Goal: Task Accomplishment & Management: Manage account settings

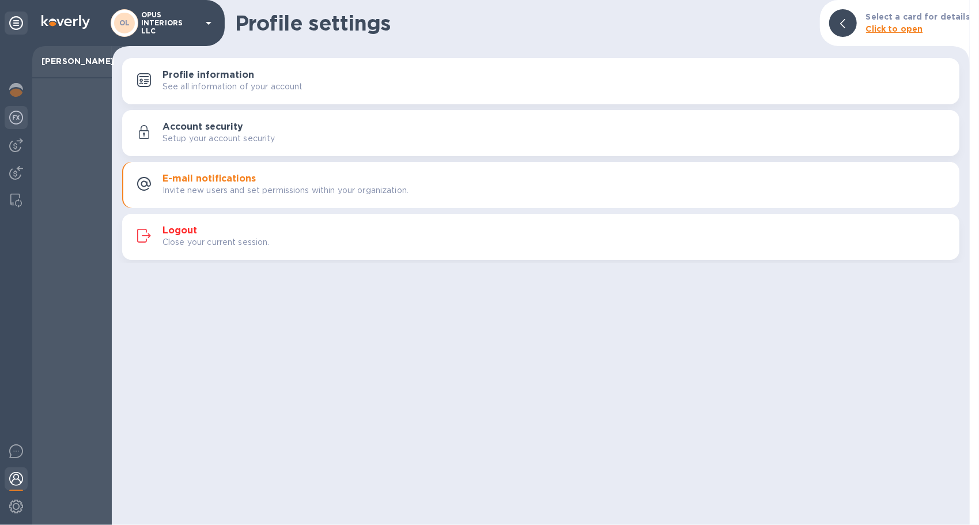
click at [15, 116] on img at bounding box center [16, 118] width 14 height 14
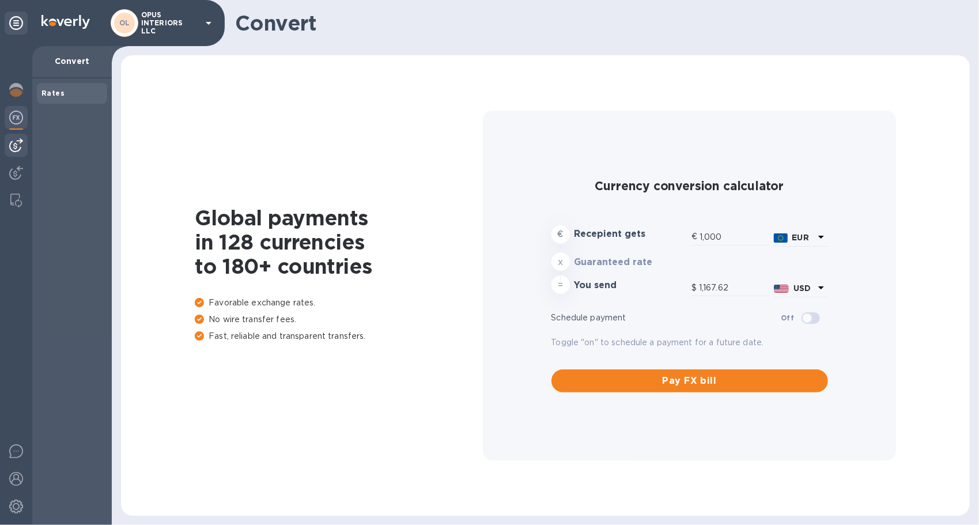
click at [21, 145] on img at bounding box center [16, 145] width 14 height 14
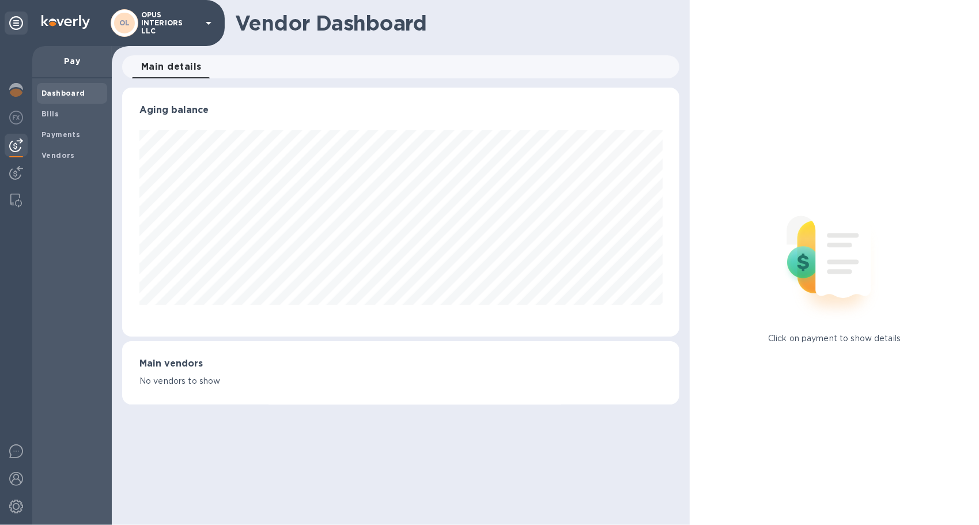
scroll to position [249, 558]
click at [21, 169] on img at bounding box center [16, 173] width 14 height 14
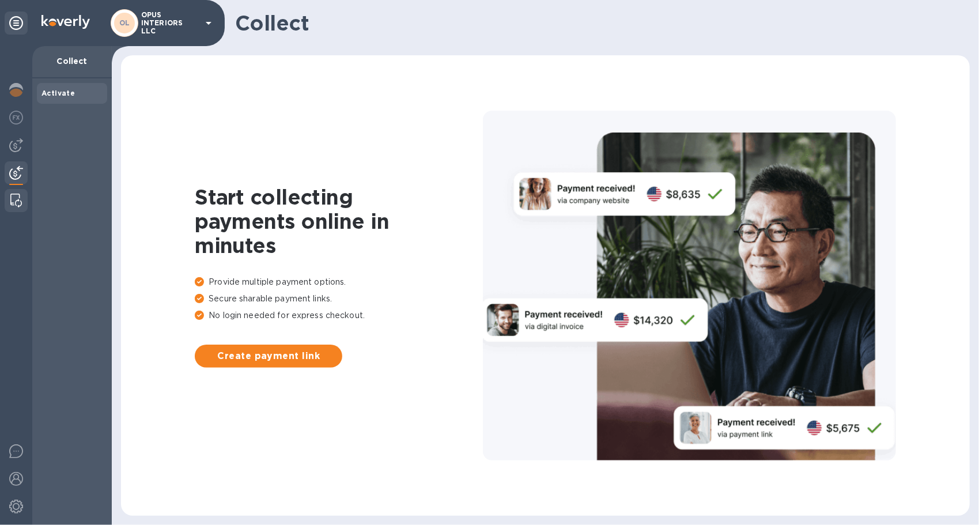
click at [21, 202] on img at bounding box center [16, 201] width 12 height 14
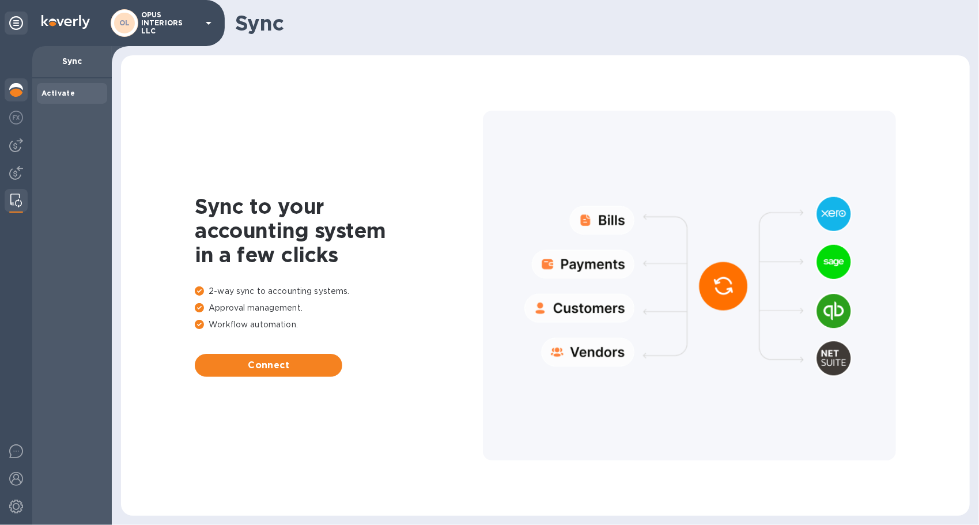
click at [10, 90] on img at bounding box center [16, 90] width 14 height 14
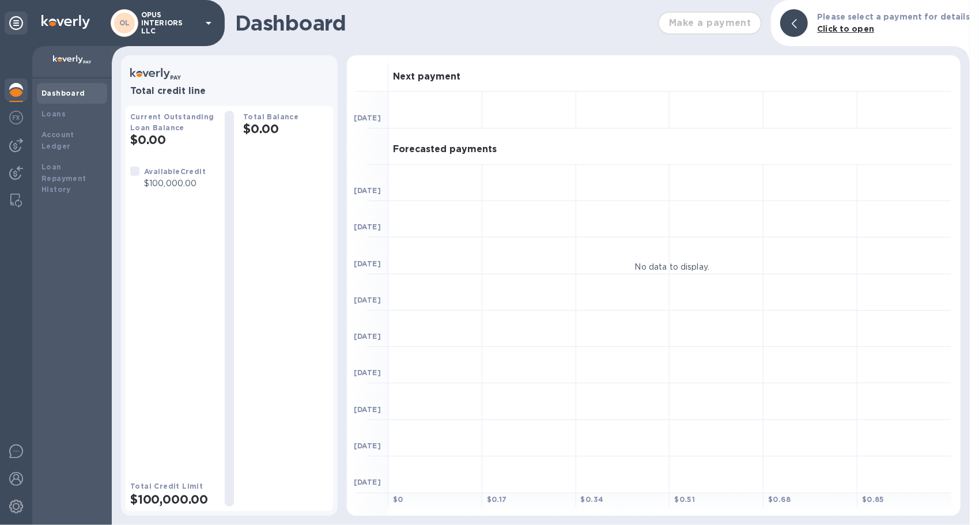
click at [852, 27] on b "Click to open" at bounding box center [845, 28] width 57 height 9
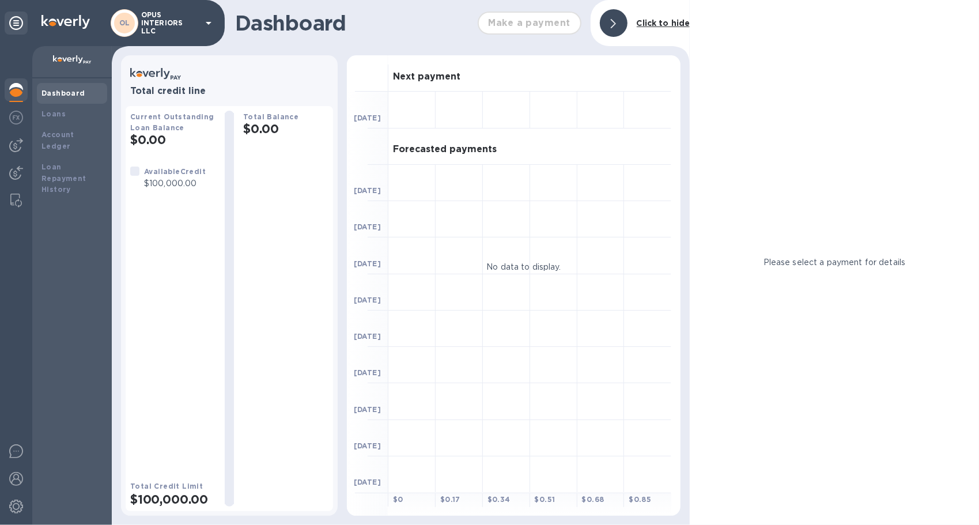
click at [667, 24] on b "Click to hide" at bounding box center [664, 22] width 54 height 9
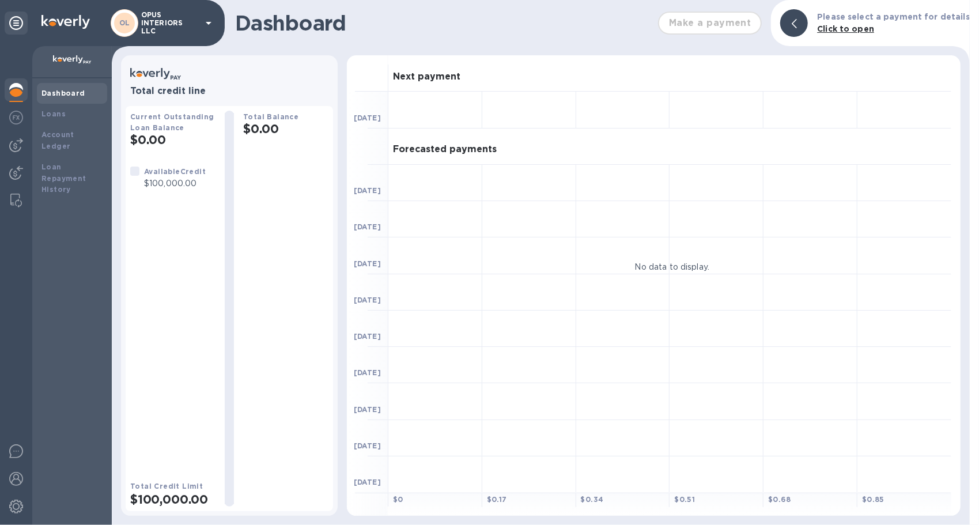
click at [74, 62] on img at bounding box center [72, 59] width 39 height 9
click at [209, 20] on icon at bounding box center [209, 23] width 14 height 14
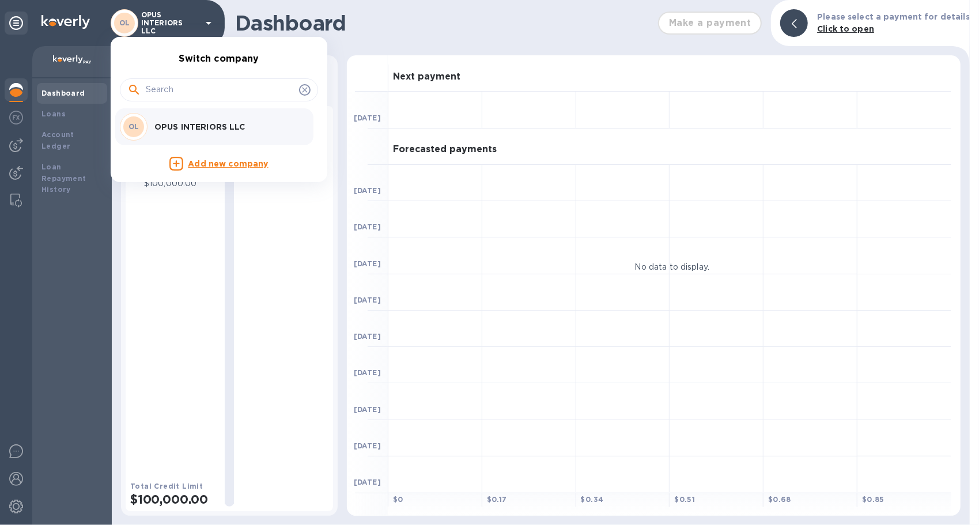
click at [304, 86] on icon at bounding box center [304, 89] width 9 height 9
click at [47, 120] on div at bounding box center [489, 262] width 979 height 525
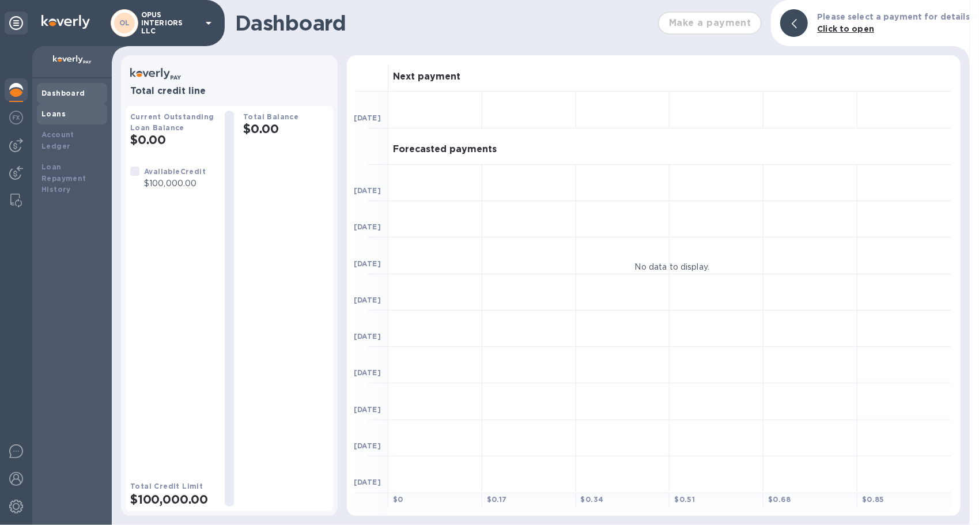
click at [52, 111] on b "Loans" at bounding box center [53, 113] width 24 height 9
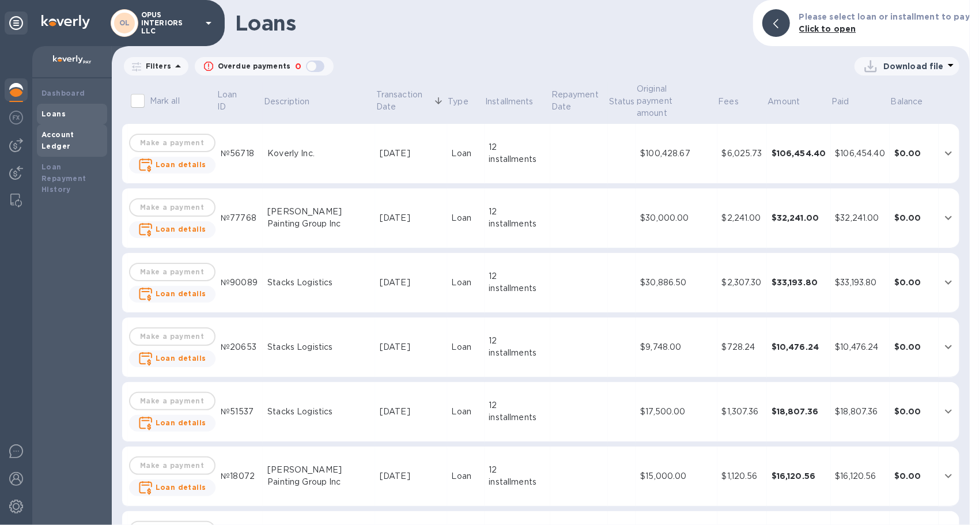
click at [73, 130] on div "Account Ledger" at bounding box center [71, 140] width 61 height 23
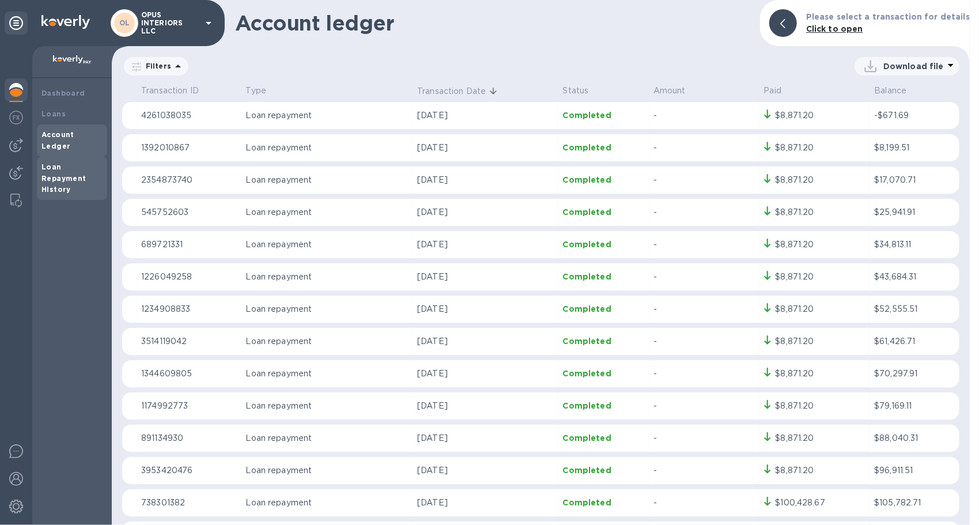
click at [61, 162] on b "Loan Repayment History" at bounding box center [63, 178] width 45 height 32
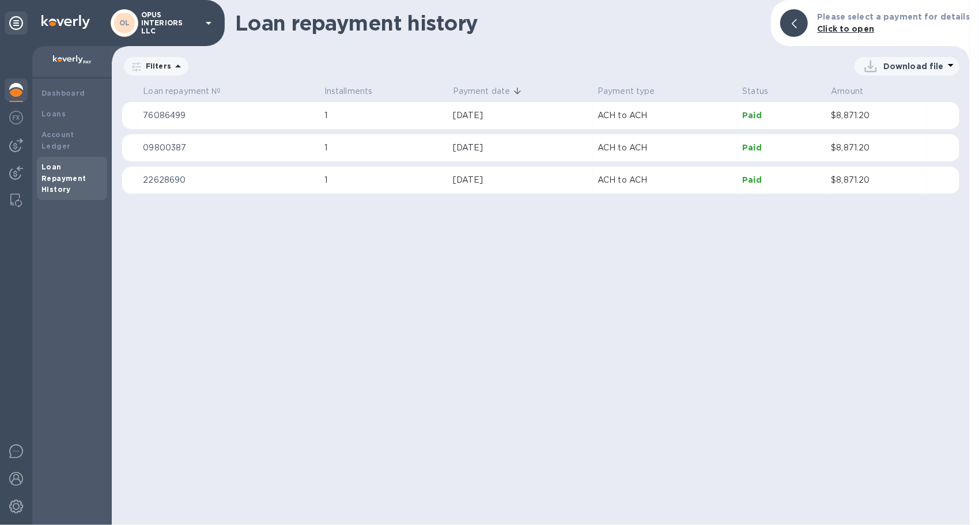
click at [3, 106] on div at bounding box center [16, 285] width 32 height 479
click at [18, 120] on img at bounding box center [16, 118] width 14 height 14
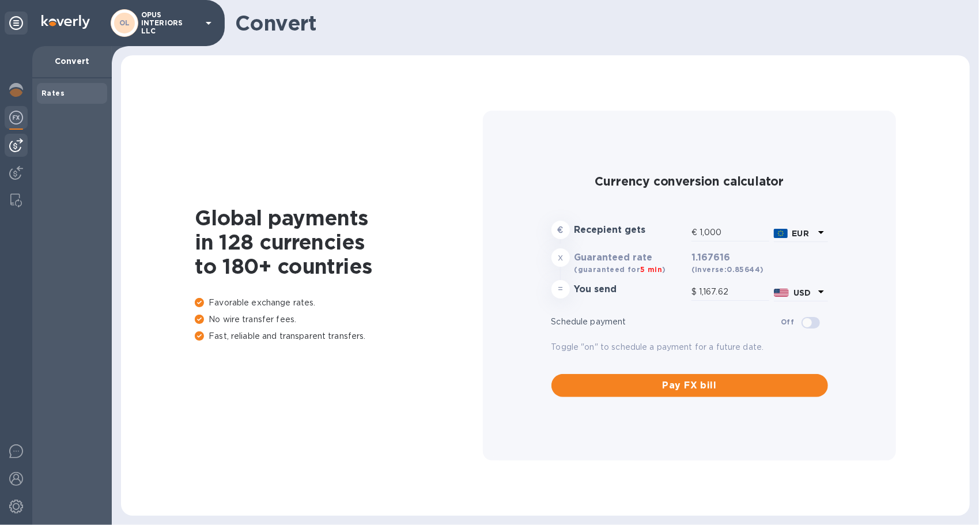
click at [24, 142] on div at bounding box center [16, 145] width 23 height 23
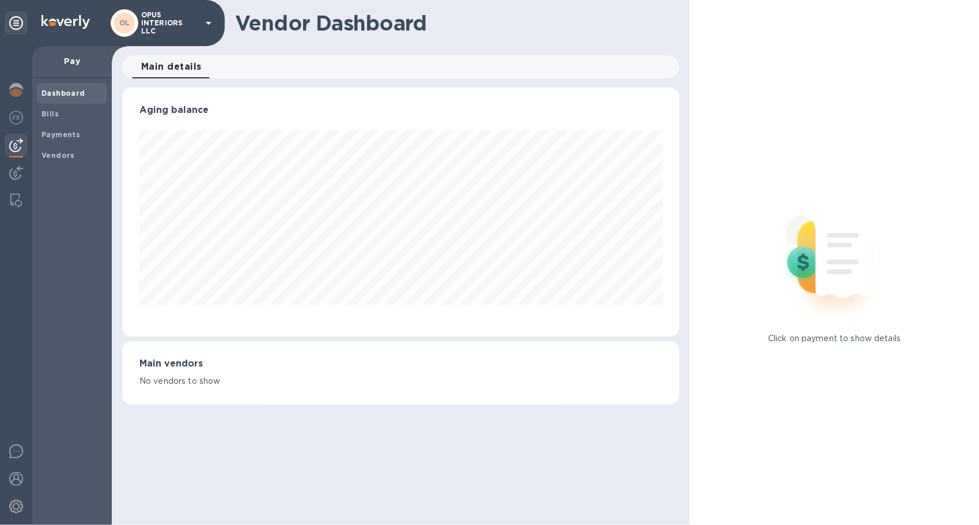
scroll to position [249, 558]
click at [15, 194] on img at bounding box center [16, 201] width 12 height 14
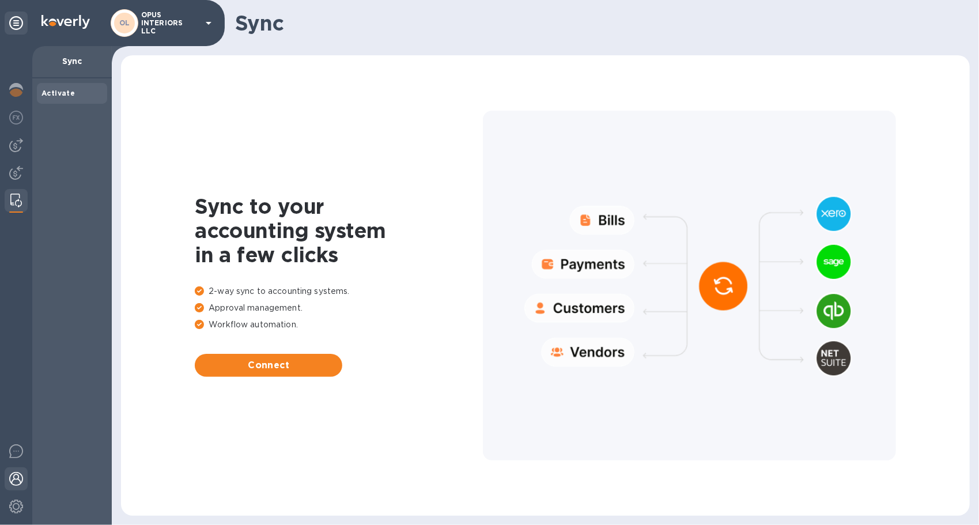
click at [18, 482] on img at bounding box center [16, 479] width 14 height 14
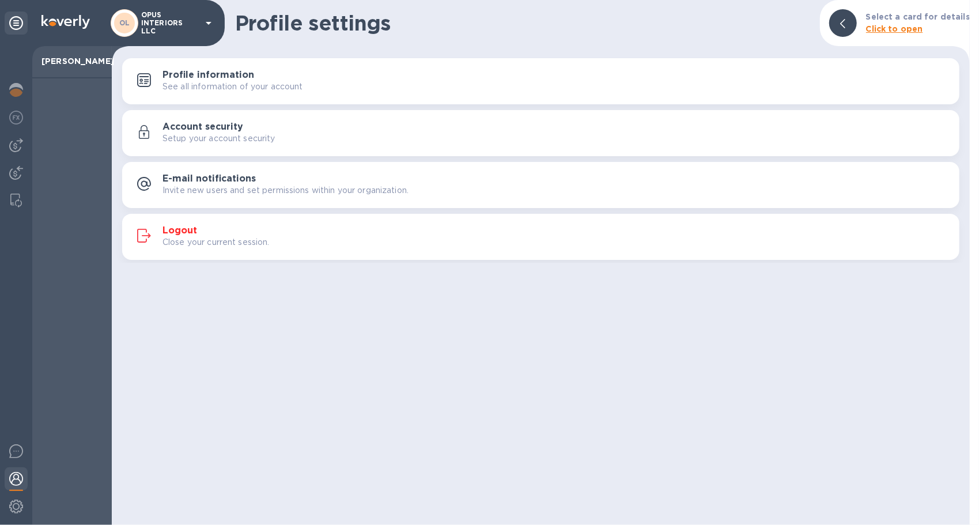
drag, startPoint x: 3, startPoint y: 12, endPoint x: 14, endPoint y: 17, distance: 11.9
click at [10, 15] on div "OL OPUS INTERIORS LLC" at bounding box center [112, 23] width 225 height 46
click at [14, 17] on icon at bounding box center [16, 23] width 14 height 14
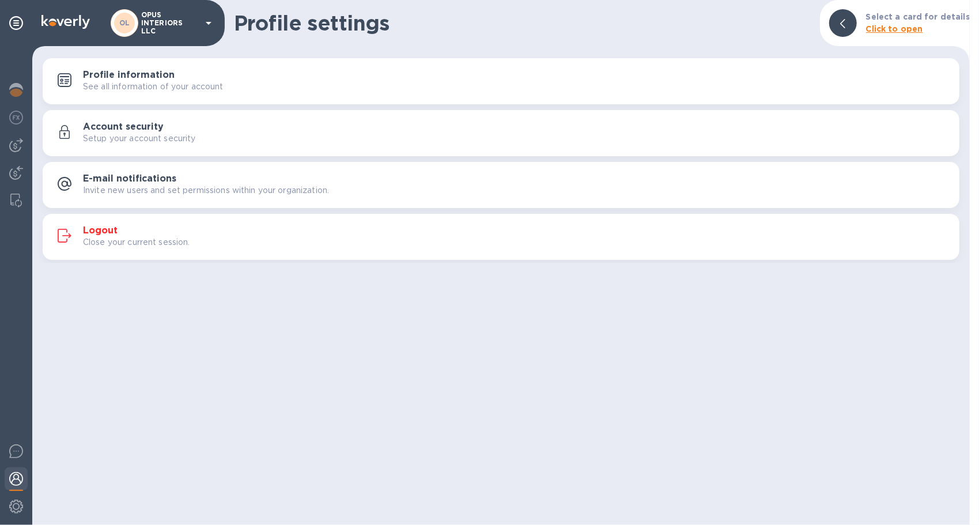
click at [184, 48] on div "Profile settings Select a card for details Click to open Profile information Se…" at bounding box center [500, 262] width 937 height 525
click at [160, 20] on p "OPUS INTERIORS LLC" at bounding box center [170, 23] width 58 height 24
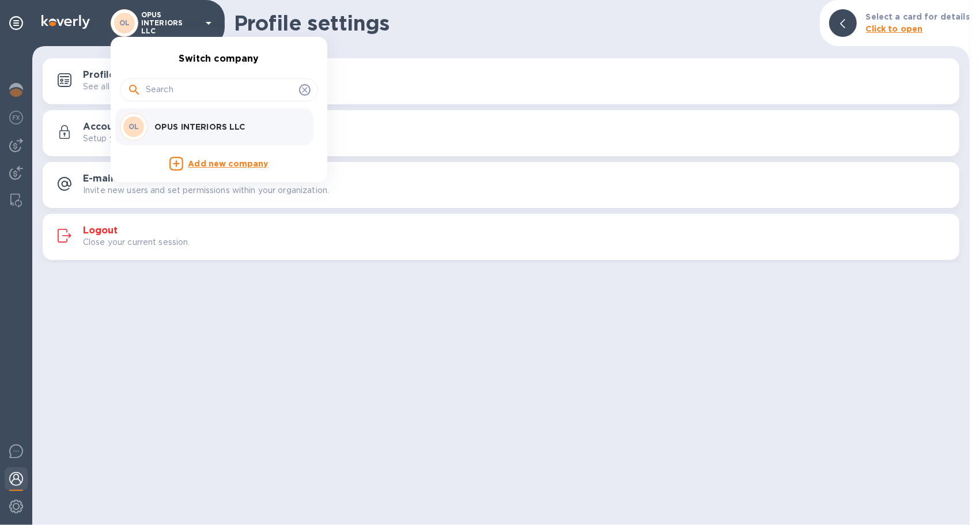
click at [16, 84] on div at bounding box center [489, 262] width 979 height 525
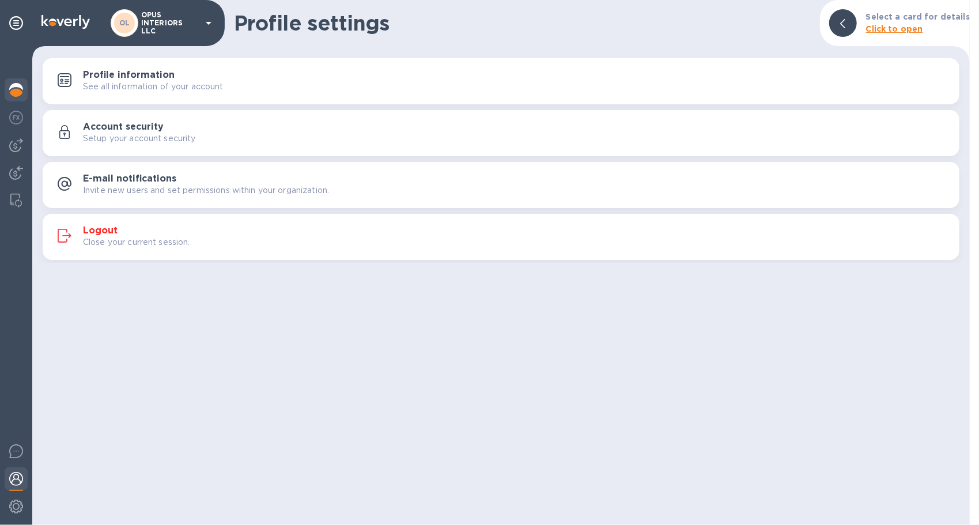
click at [20, 88] on img at bounding box center [16, 90] width 14 height 14
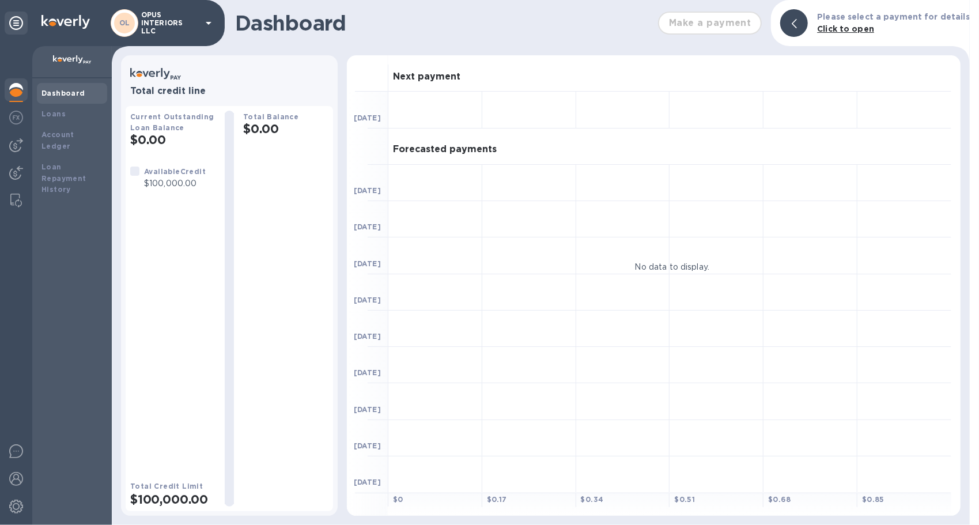
click at [50, 100] on div "Dashboard" at bounding box center [72, 93] width 70 height 21
click at [51, 111] on b "Loans" at bounding box center [53, 113] width 24 height 9
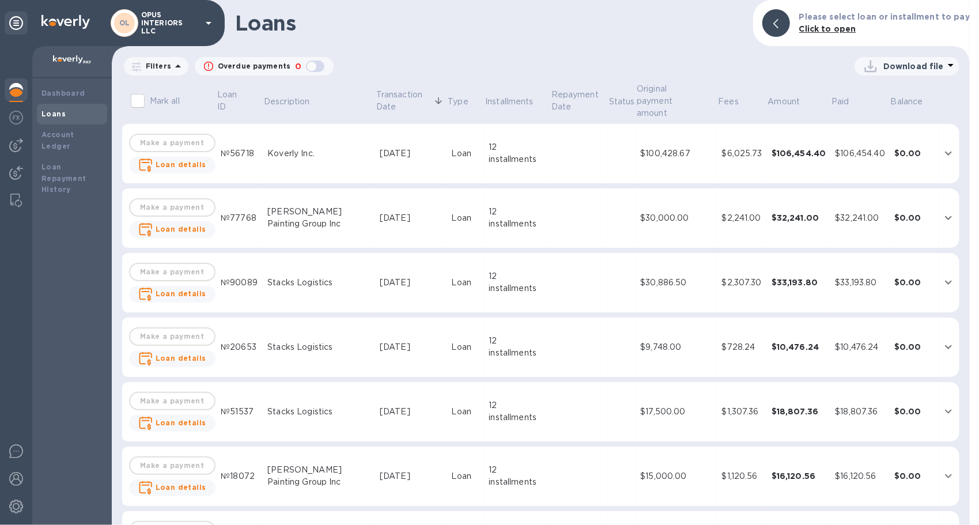
click at [207, 23] on icon at bounding box center [209, 23] width 6 height 3
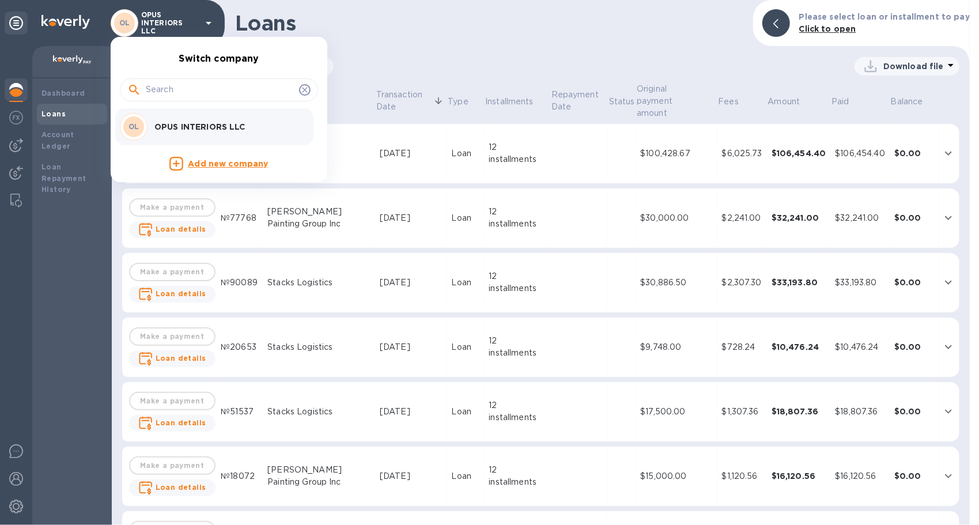
click at [207, 23] on div at bounding box center [489, 262] width 979 height 525
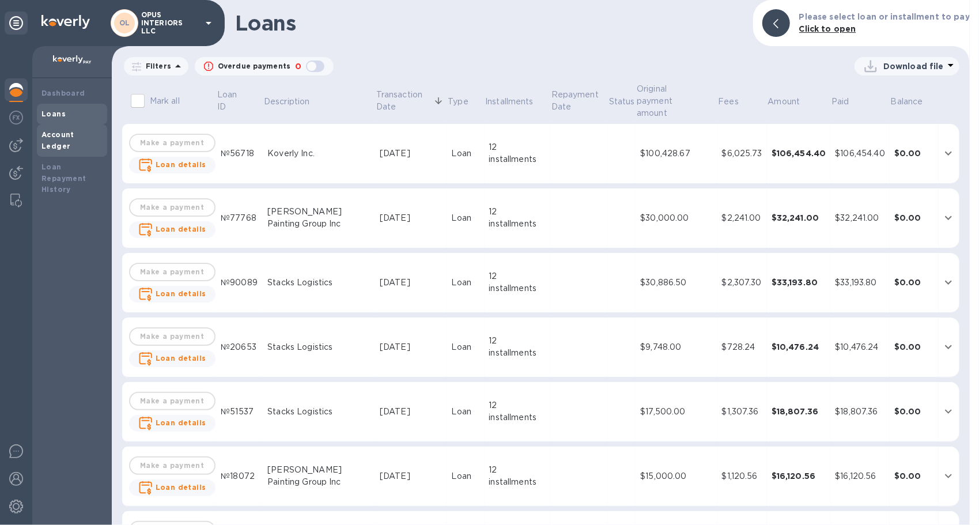
click at [65, 130] on b "Account Ledger" at bounding box center [57, 140] width 33 height 20
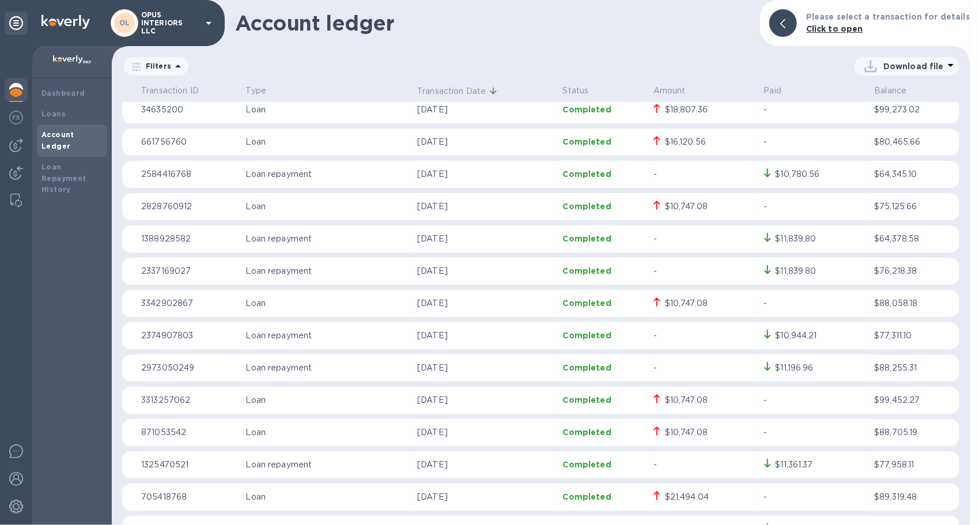
scroll to position [749, 0]
click at [52, 113] on b "Bills" at bounding box center [49, 113] width 17 height 9
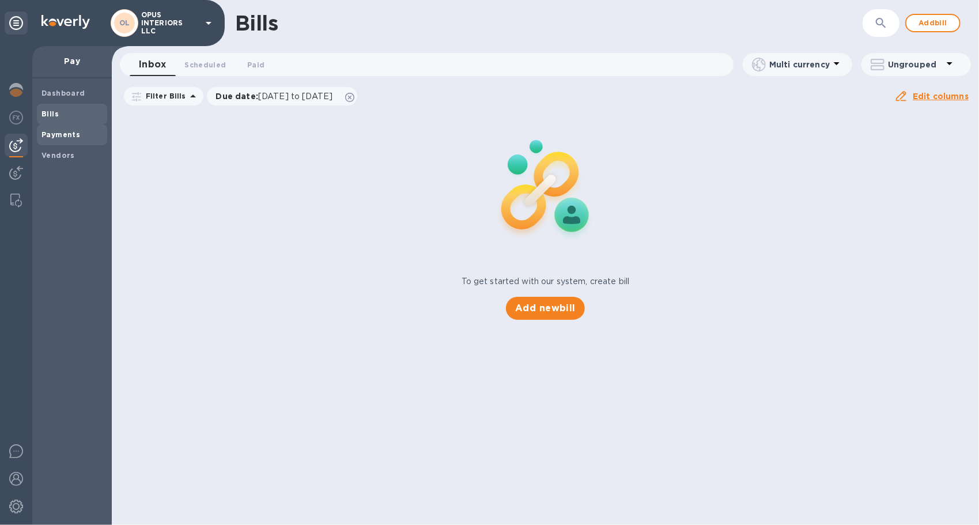
click at [61, 136] on b "Payments" at bounding box center [60, 134] width 39 height 9
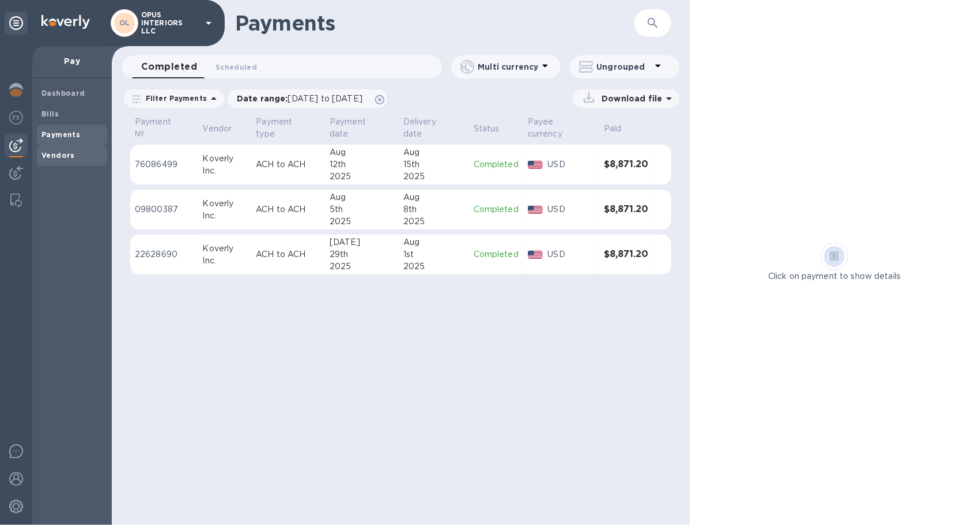
click at [63, 157] on b "Vendors" at bounding box center [57, 155] width 33 height 9
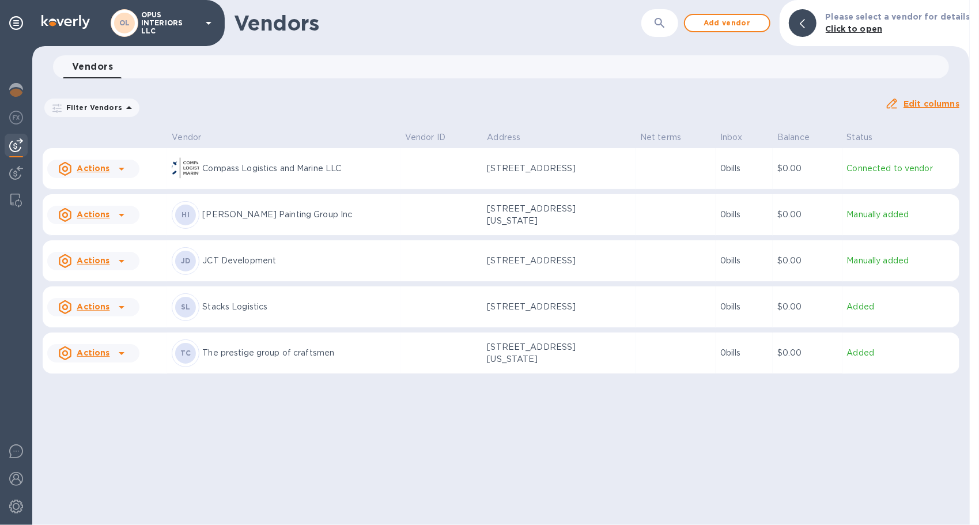
click at [119, 352] on icon at bounding box center [122, 353] width 6 height 3
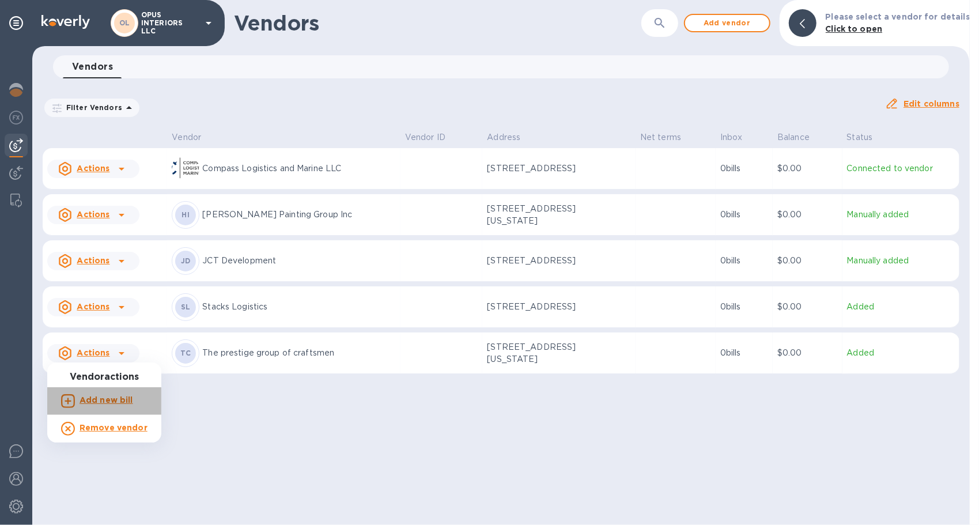
click at [111, 400] on b "Add new bill" at bounding box center [107, 399] width 54 height 9
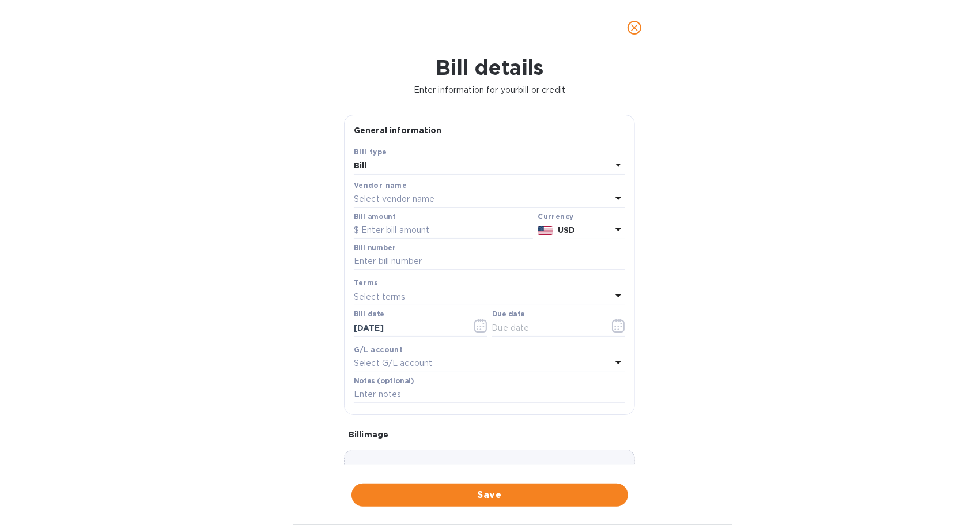
type input "[DATE]"
click at [378, 226] on input "text" at bounding box center [443, 230] width 179 height 17
type input "100,000"
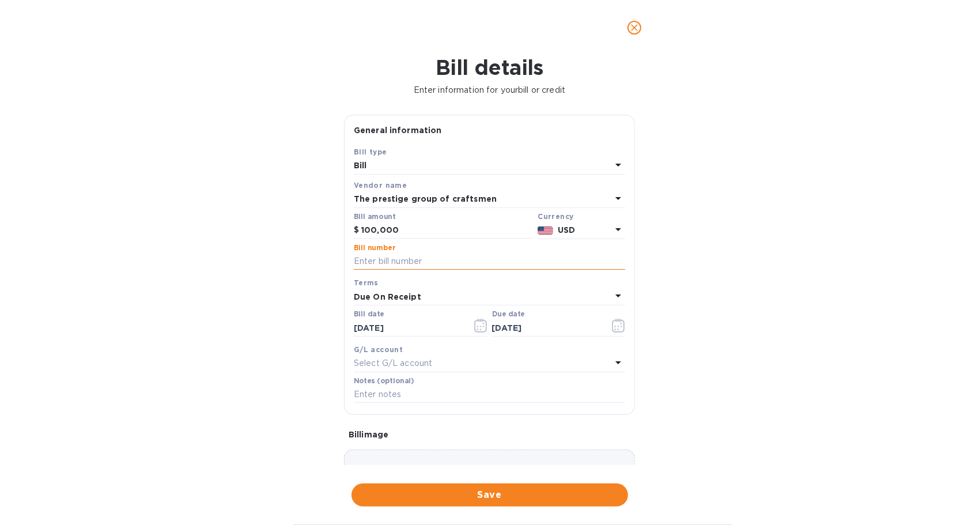
click at [425, 263] on input "text" at bounding box center [489, 261] width 271 height 17
type input "For open vendors"
click at [456, 358] on div "Select G/L account" at bounding box center [483, 364] width 258 height 16
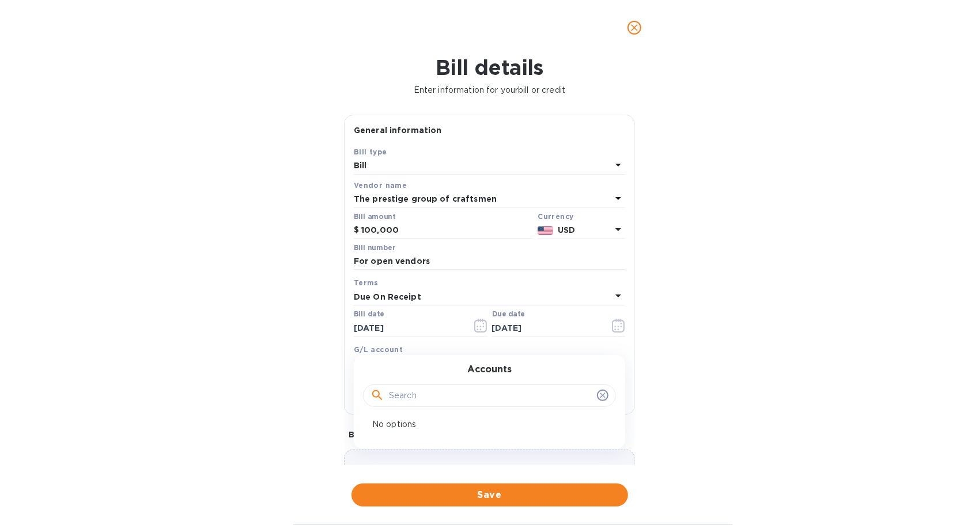
click at [456, 358] on div "Accounts No options" at bounding box center [489, 402] width 271 height 94
click at [819, 415] on div "Bill details Enter information for your bill or credit General information Save…" at bounding box center [489, 290] width 979 height 470
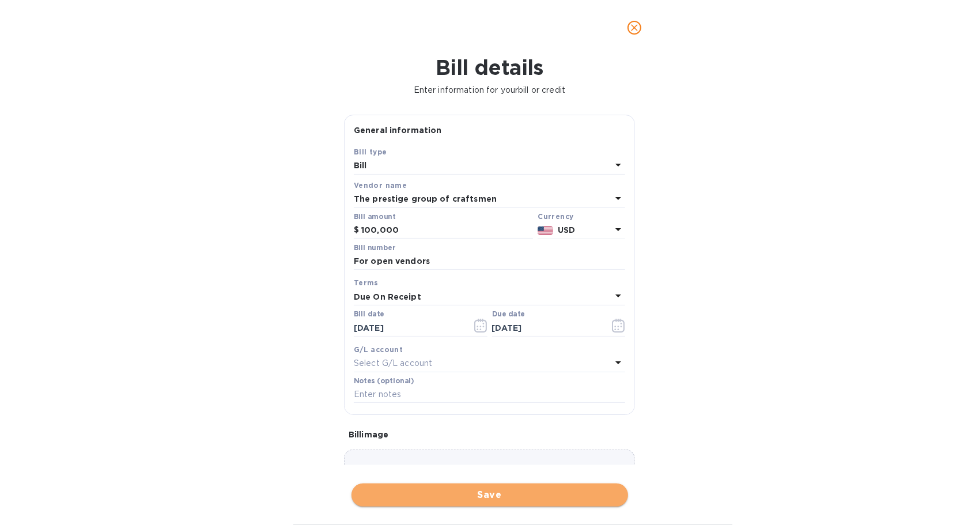
click at [498, 494] on span "Save" at bounding box center [490, 495] width 258 height 14
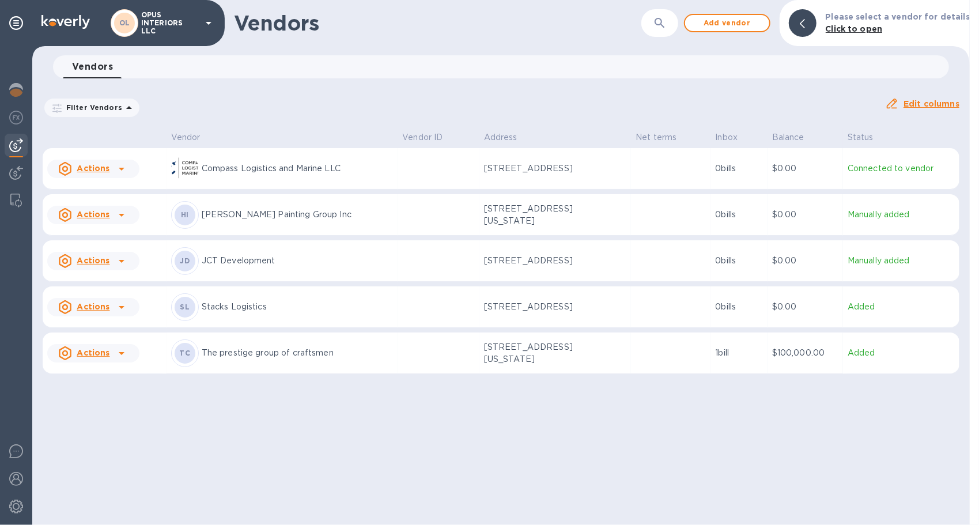
click at [121, 348] on icon at bounding box center [122, 353] width 14 height 14
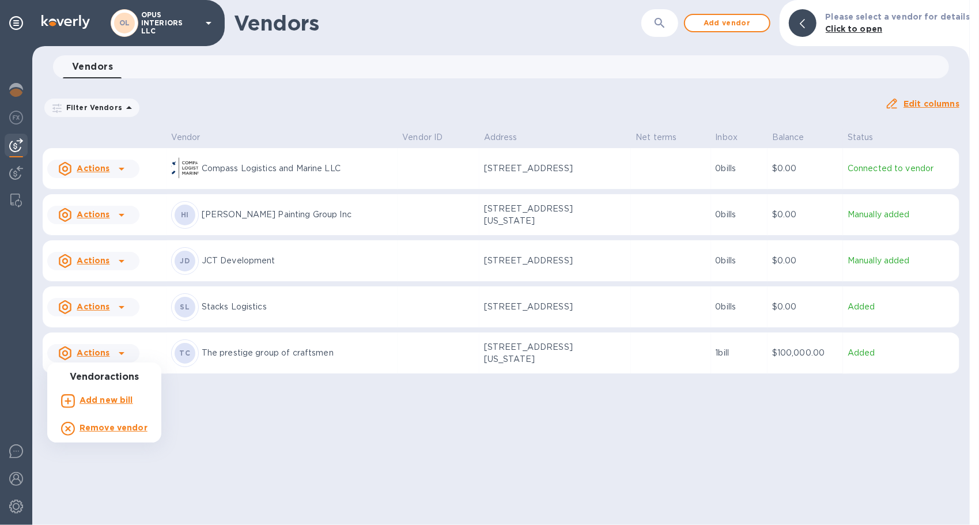
click at [492, 362] on div at bounding box center [489, 262] width 979 height 525
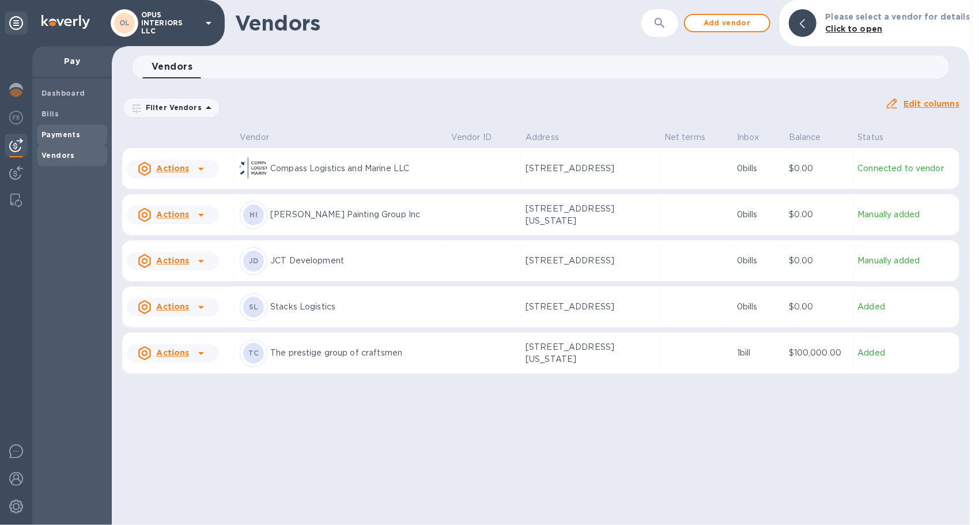
click at [54, 131] on b "Payments" at bounding box center [60, 134] width 39 height 9
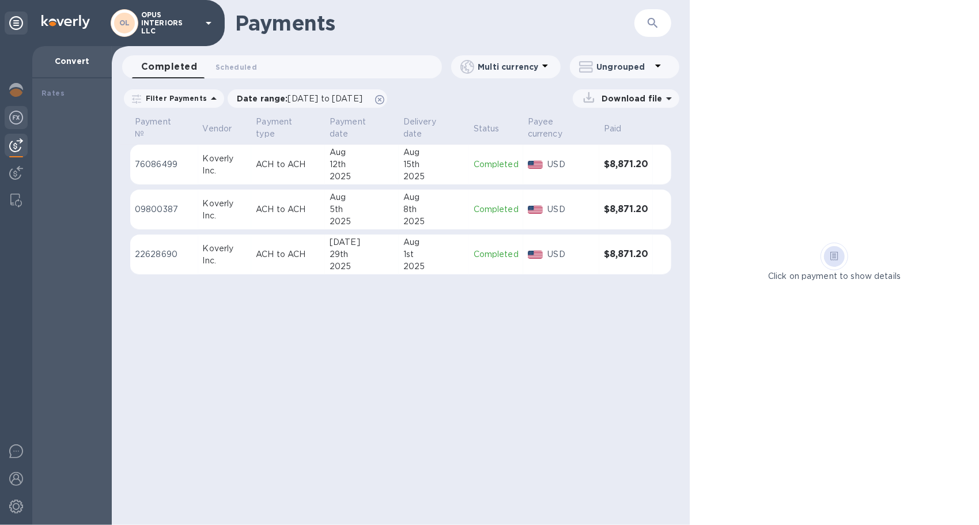
click at [16, 121] on img at bounding box center [16, 118] width 14 height 14
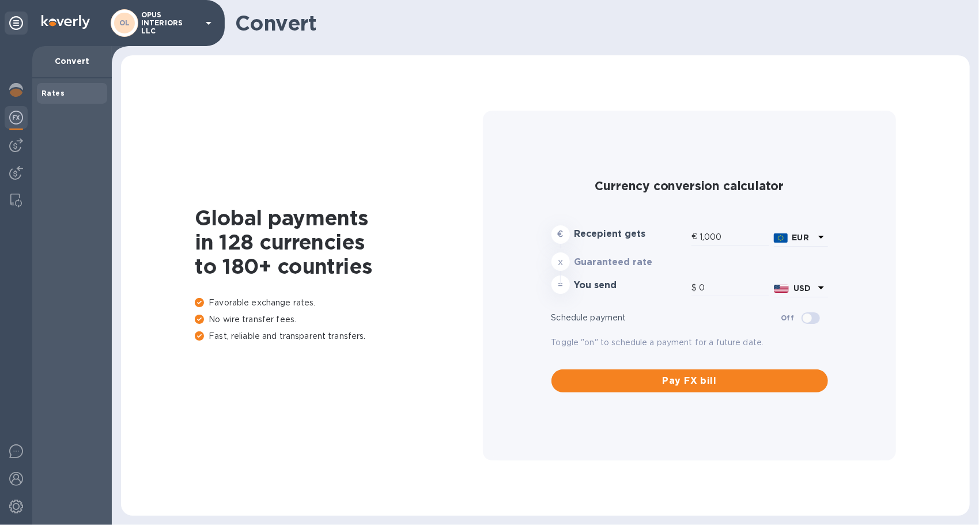
type input "1,167.52"
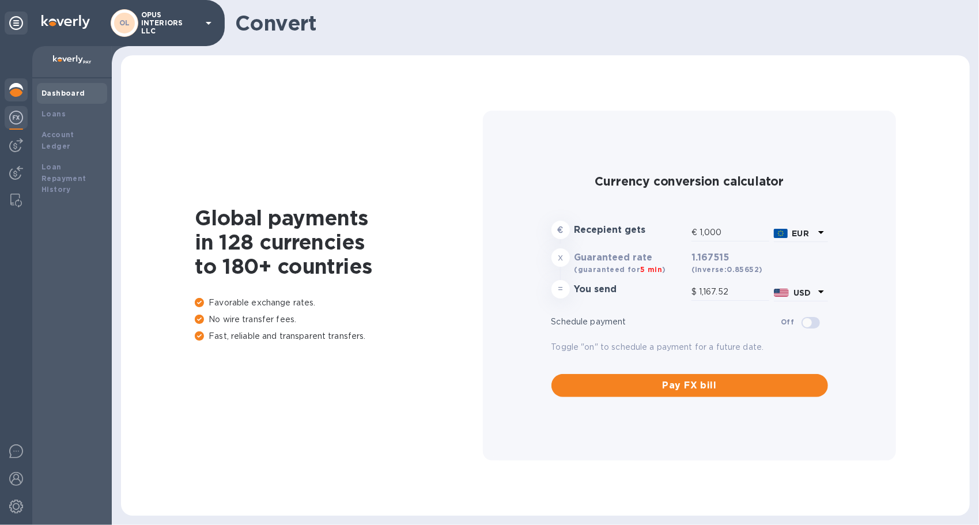
click at [69, 92] on b "Dashboard" at bounding box center [63, 93] width 44 height 9
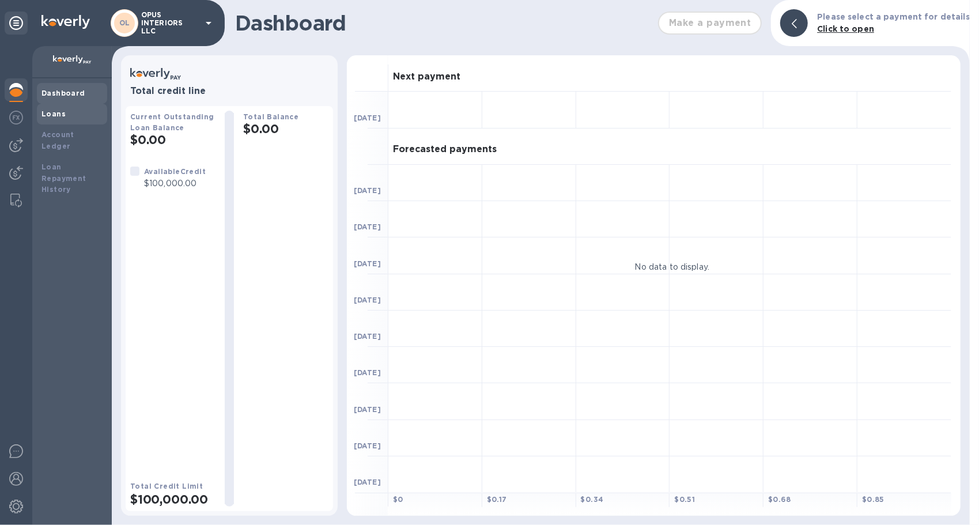
click at [53, 116] on b "Loans" at bounding box center [53, 113] width 24 height 9
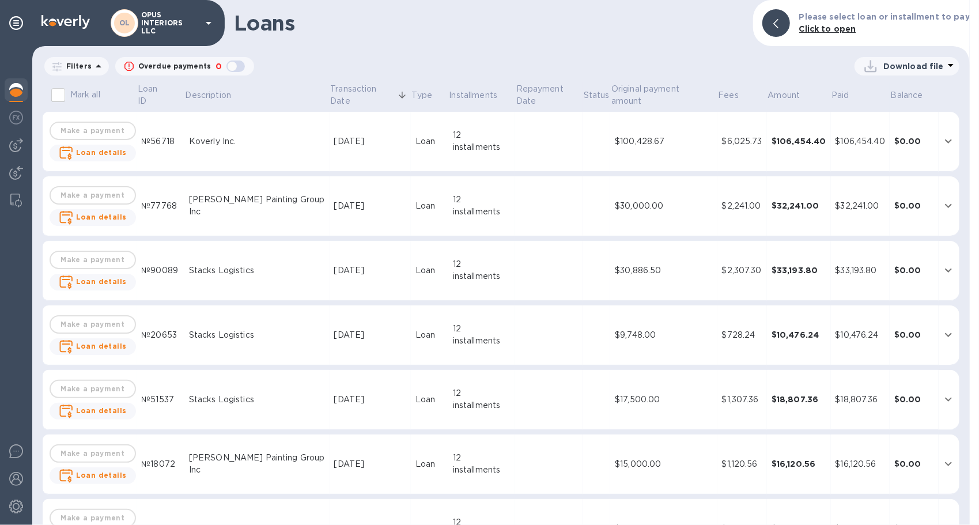
click at [820, 26] on b "Click to open" at bounding box center [827, 28] width 57 height 9
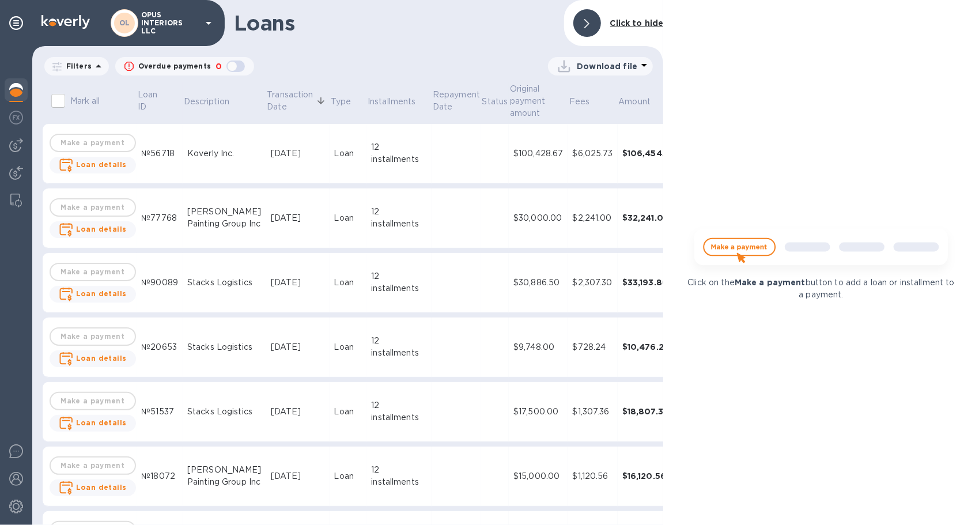
click at [741, 243] on img at bounding box center [821, 251] width 273 height 55
click at [743, 249] on img at bounding box center [821, 251] width 273 height 55
click at [742, 249] on img at bounding box center [821, 251] width 273 height 55
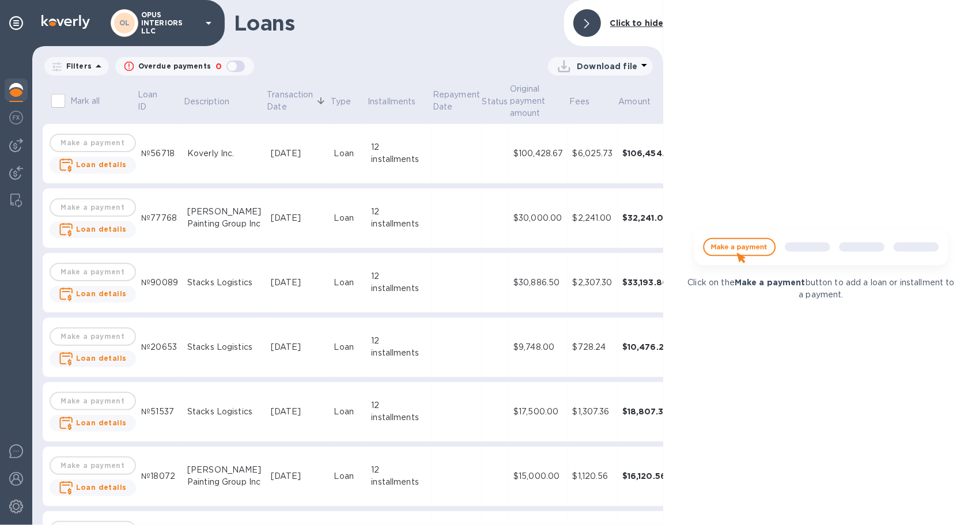
drag, startPoint x: 741, startPoint y: 249, endPoint x: 735, endPoint y: 249, distance: 6.4
click at [739, 249] on img at bounding box center [821, 251] width 273 height 55
click at [606, 20] on div "Click to hide" at bounding box center [637, 23] width 63 height 21
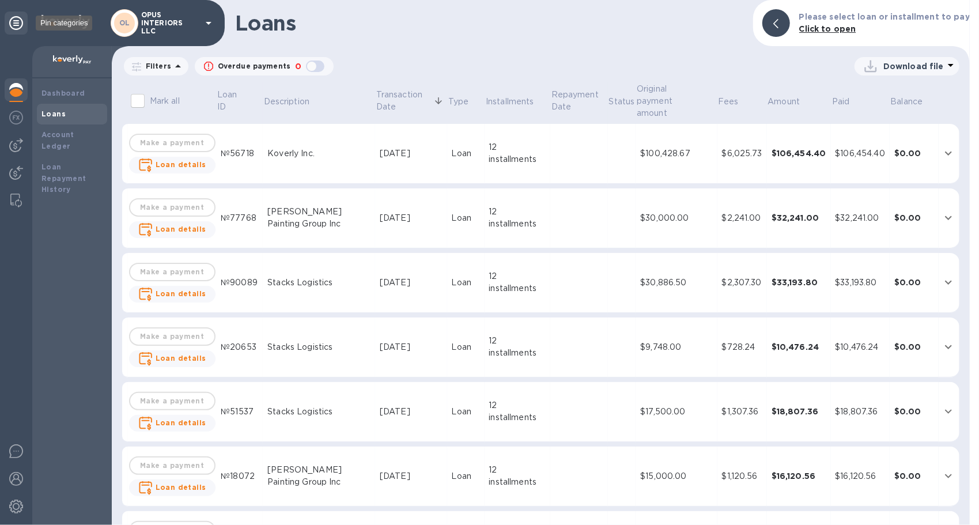
click at [16, 25] on icon at bounding box center [16, 23] width 14 height 14
click at [203, 12] on div "OL OPUS INTERIORS LLC" at bounding box center [163, 23] width 105 height 28
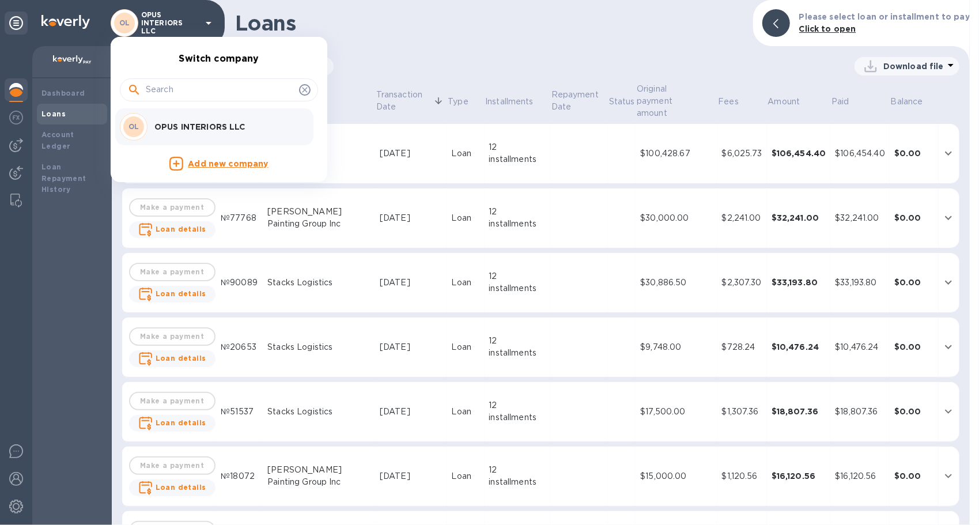
click at [203, 12] on div at bounding box center [489, 262] width 979 height 525
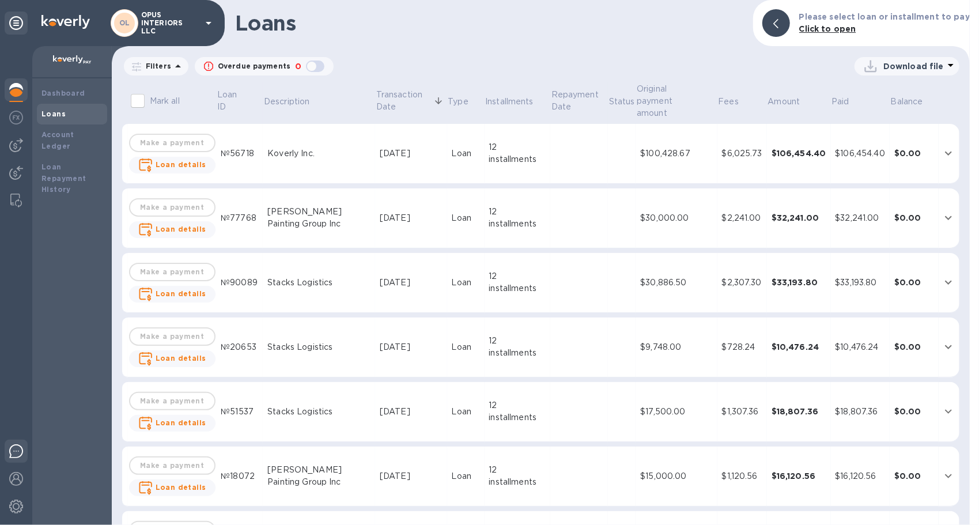
click at [13, 449] on img at bounding box center [16, 451] width 14 height 14
click at [15, 477] on img at bounding box center [16, 479] width 14 height 14
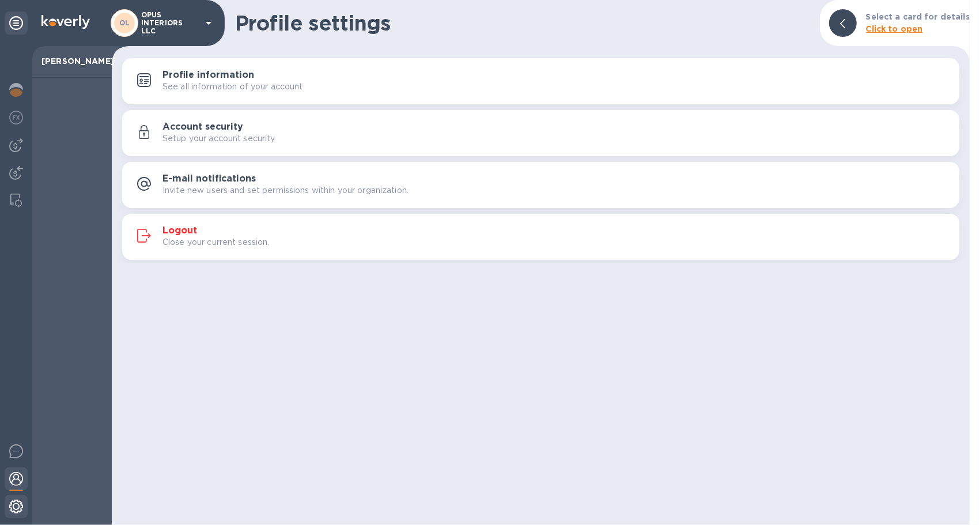
click at [19, 506] on img at bounding box center [16, 507] width 14 height 14
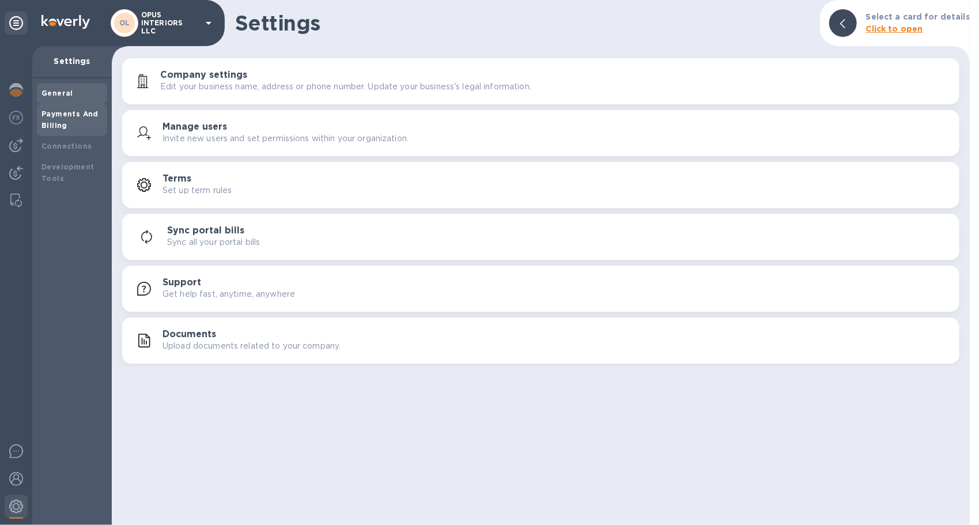
click at [83, 115] on b "Payments And Billing" at bounding box center [69, 119] width 57 height 20
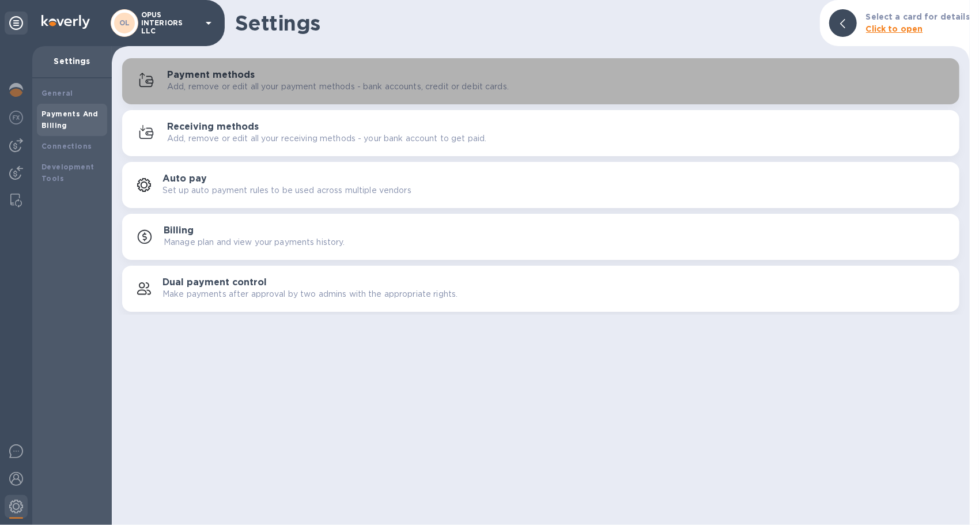
click at [189, 79] on h3 "Payment methods" at bounding box center [211, 75] width 88 height 11
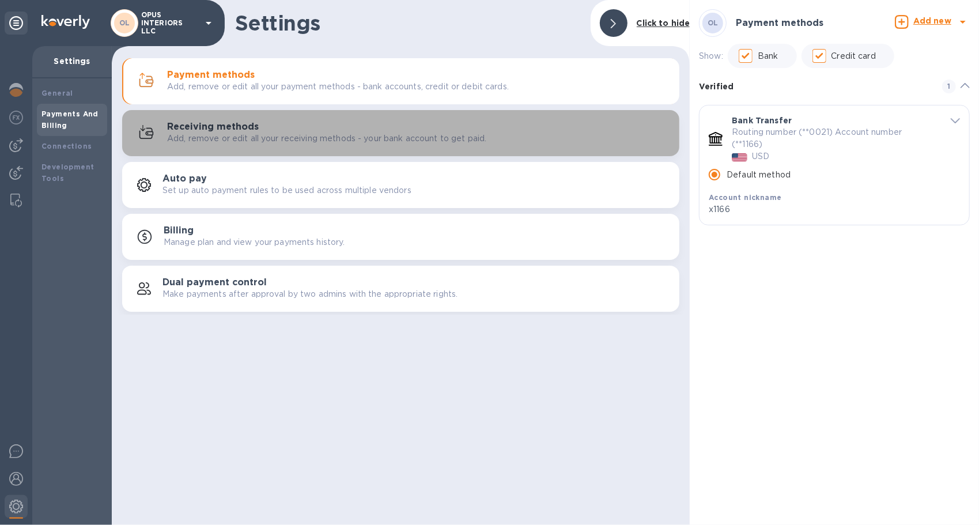
click at [229, 139] on p "Add, remove or edit all your receiving methods - your bank account to get paid." at bounding box center [326, 139] width 319 height 12
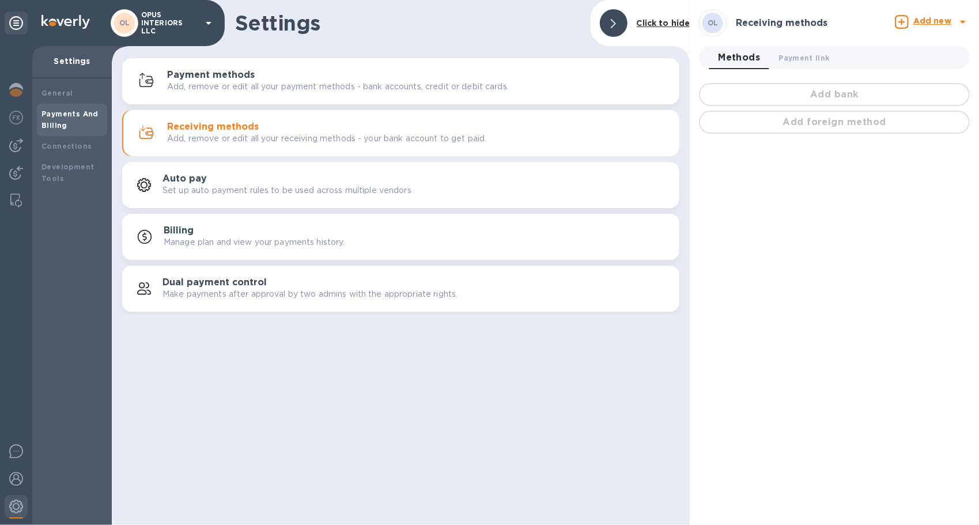
click at [235, 171] on button "Auto pay Set up auto payment rules to be used across multiple vendors" at bounding box center [400, 185] width 557 height 46
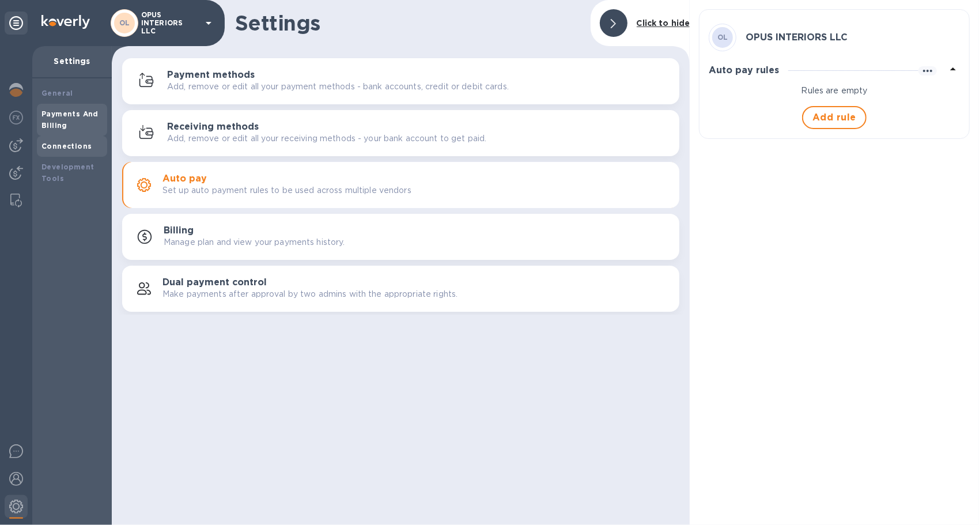
click at [73, 150] on b "Connections" at bounding box center [66, 146] width 50 height 9
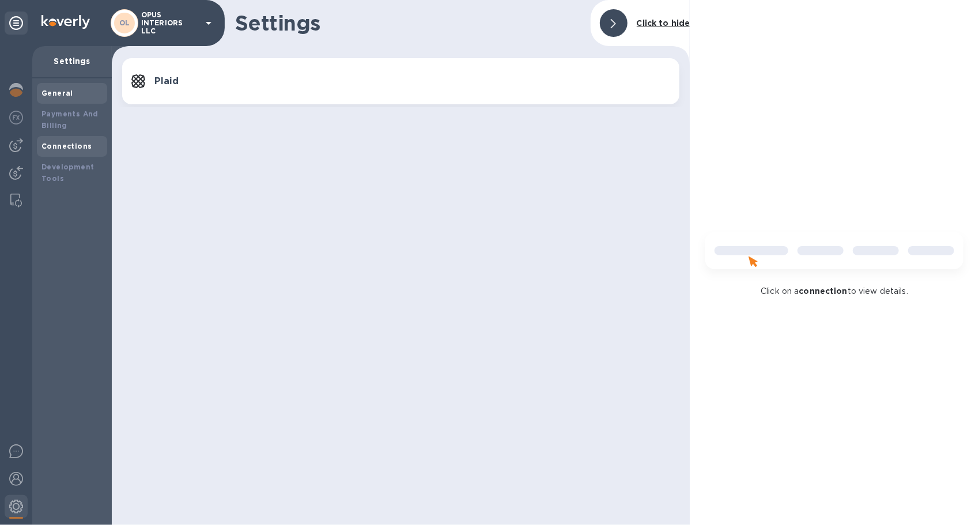
click at [61, 90] on b "General" at bounding box center [57, 93] width 32 height 9
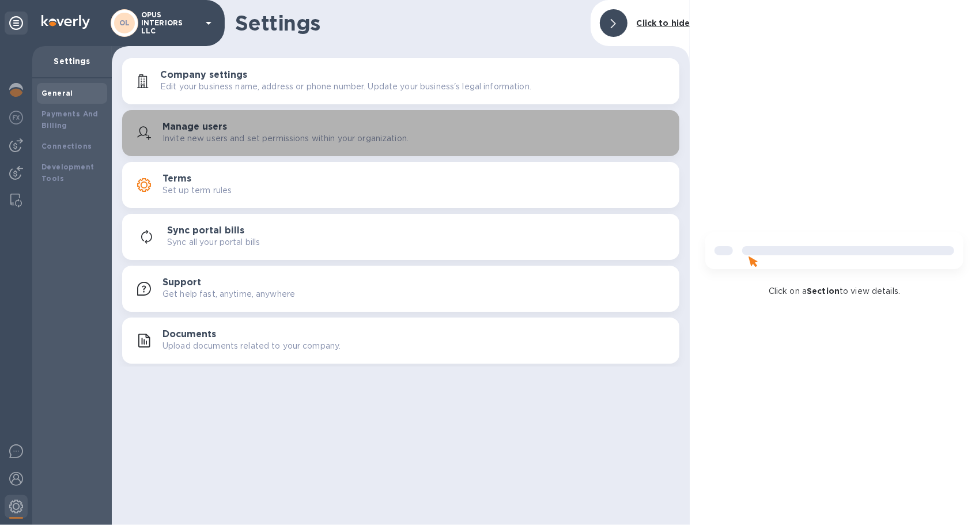
click at [221, 129] on h3 "Manage users" at bounding box center [194, 127] width 65 height 11
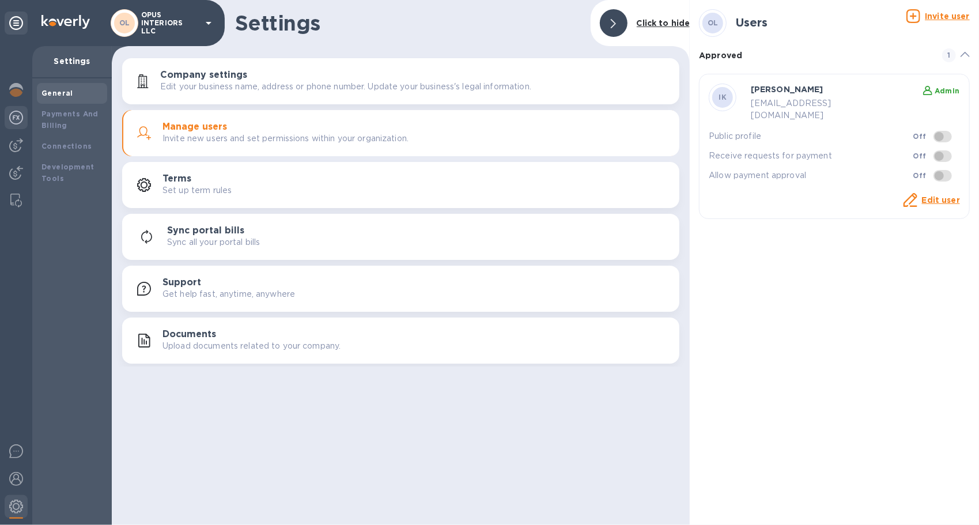
click at [17, 115] on img at bounding box center [16, 118] width 14 height 14
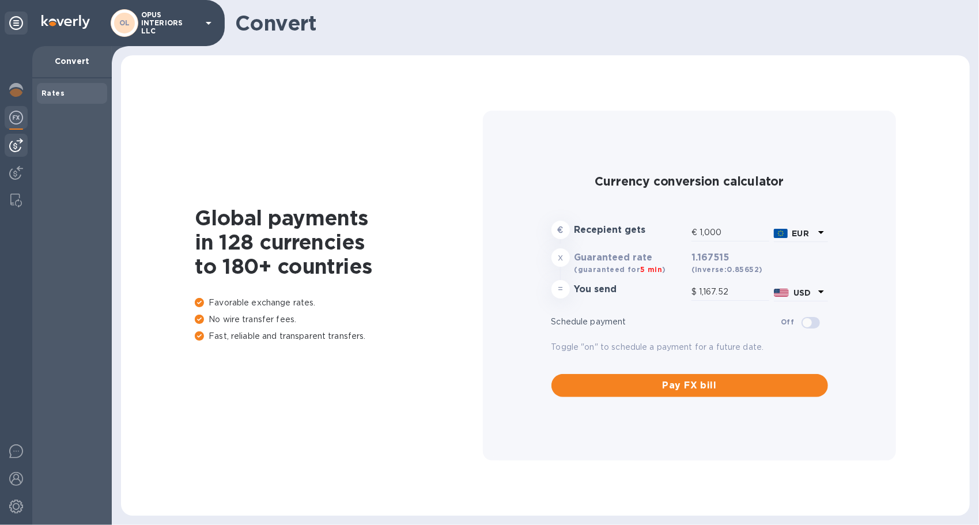
click at [14, 143] on img at bounding box center [16, 145] width 14 height 14
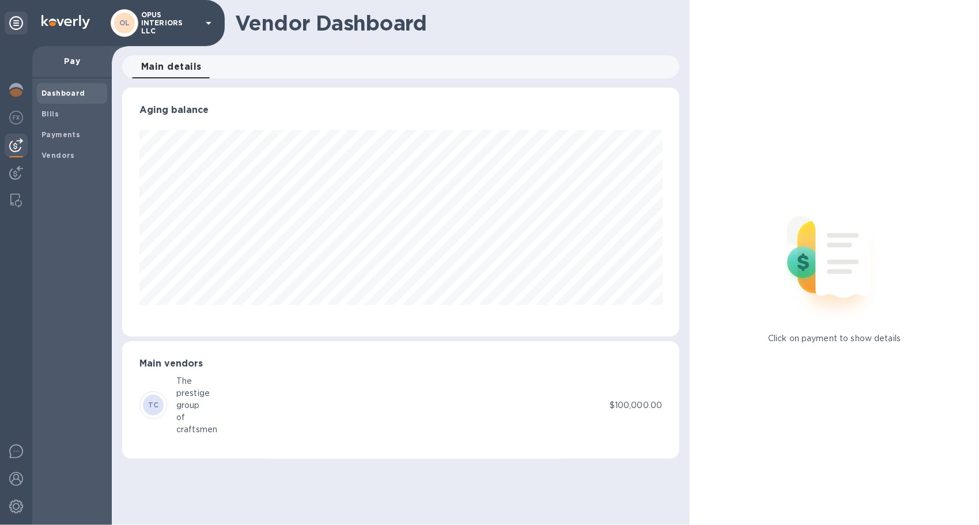
scroll to position [249, 558]
click at [15, 173] on img at bounding box center [16, 173] width 14 height 14
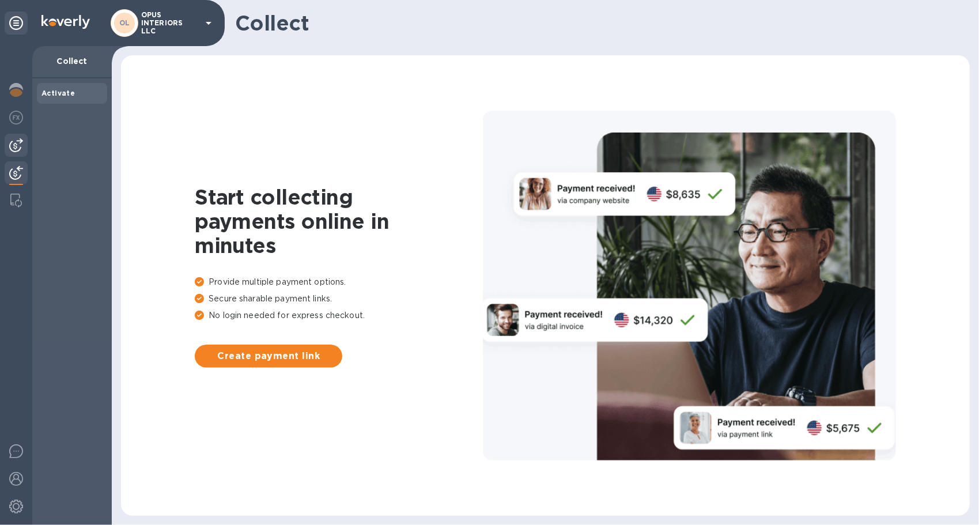
click at [12, 156] on div at bounding box center [16, 145] width 23 height 23
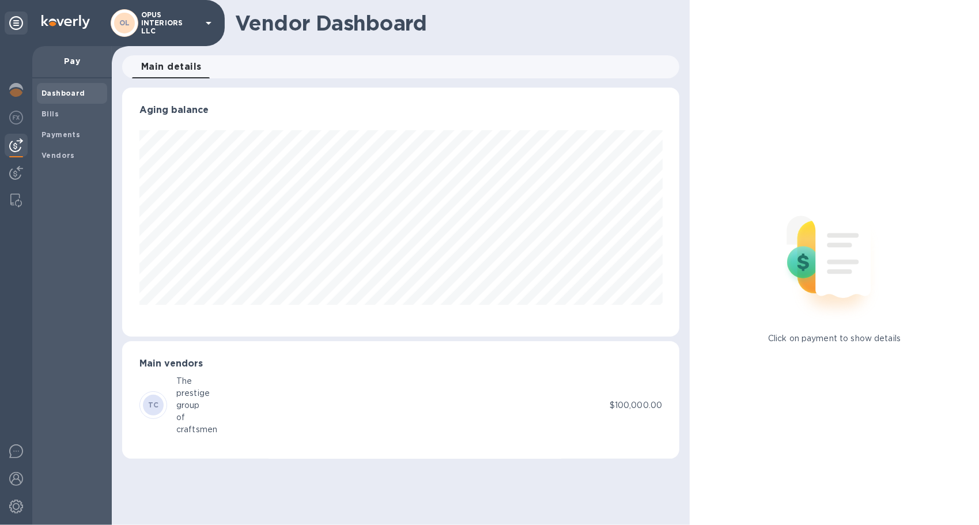
scroll to position [249, 558]
click at [65, 52] on div "Pay" at bounding box center [72, 62] width 80 height 32
click at [82, 67] on div "Pay" at bounding box center [72, 62] width 80 height 32
click at [50, 114] on b "Bills" at bounding box center [49, 113] width 17 height 9
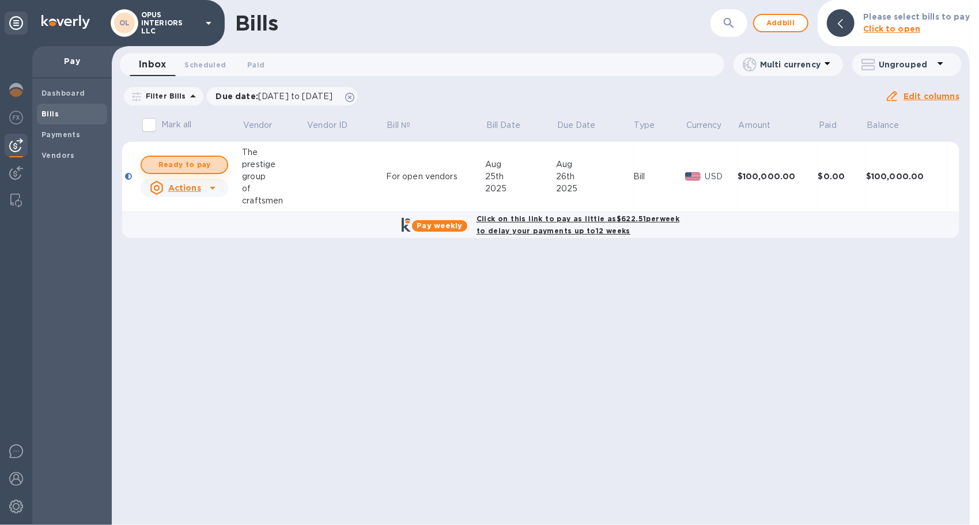
click at [184, 166] on span "Ready to pay" at bounding box center [184, 165] width 67 height 14
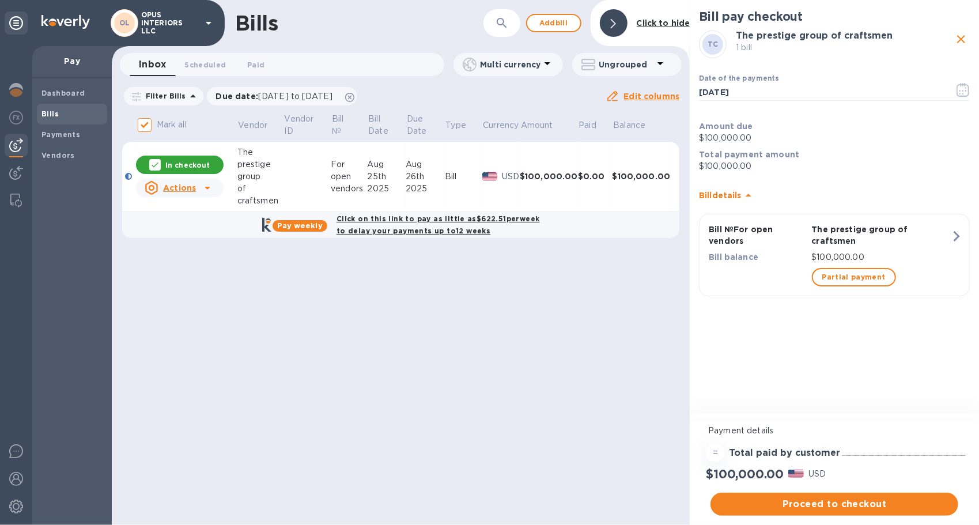
click at [391, 219] on b "Click on this link to pay as little as $622.51 per week to delay your payments …" at bounding box center [438, 224] width 203 height 21
click at [407, 229] on b "Click on this link to pay as little as $622.51 per week to delay your payments …" at bounding box center [438, 224] width 203 height 21
click at [197, 188] on div "Actions" at bounding box center [170, 188] width 56 height 18
click at [337, 400] on div at bounding box center [489, 262] width 979 height 525
click at [292, 221] on b "Pay weekly" at bounding box center [300, 225] width 46 height 9
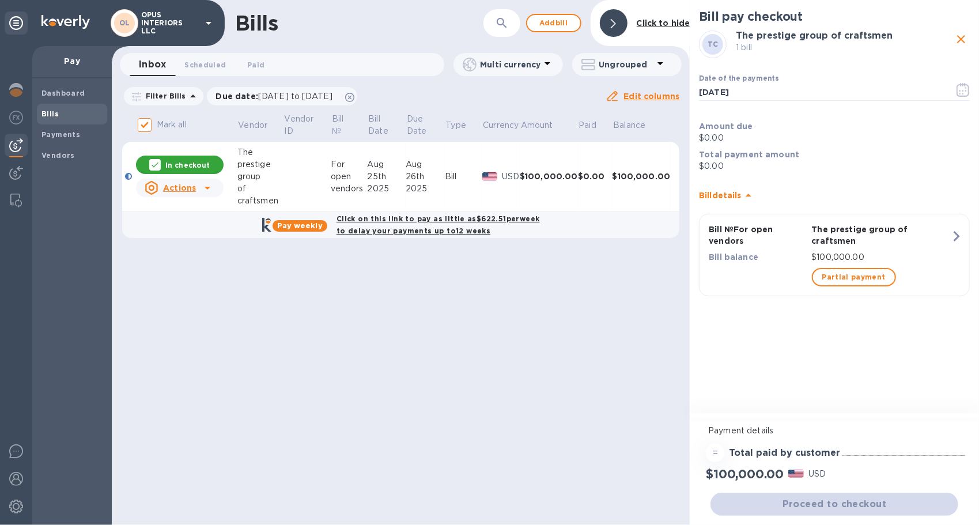
click at [292, 221] on b "Pay weekly" at bounding box center [300, 225] width 46 height 9
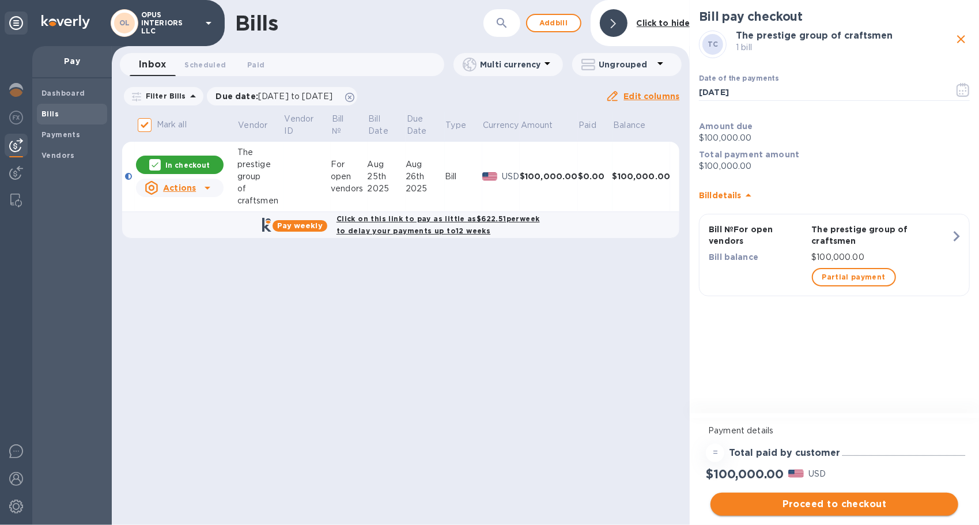
click at [828, 506] on span "Proceed to checkout" at bounding box center [834, 504] width 229 height 14
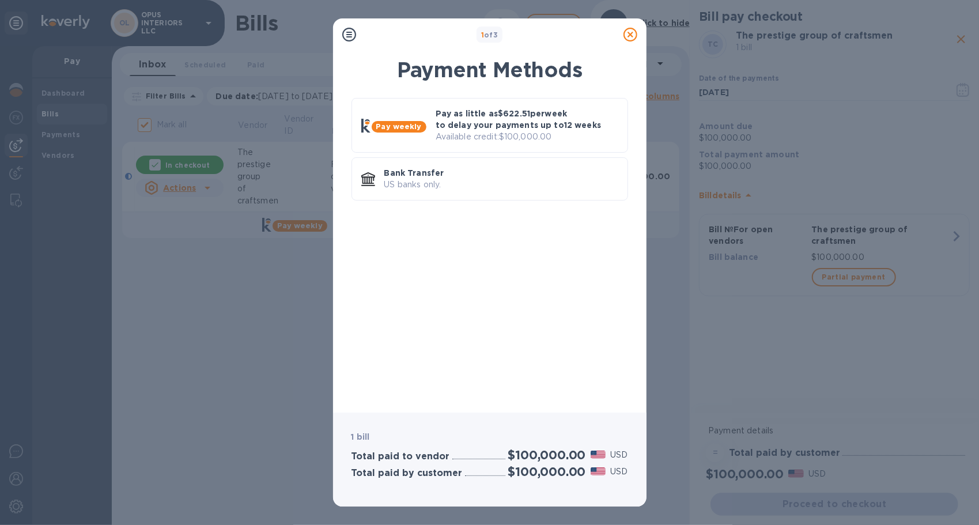
click at [629, 33] on icon at bounding box center [630, 35] width 14 height 14
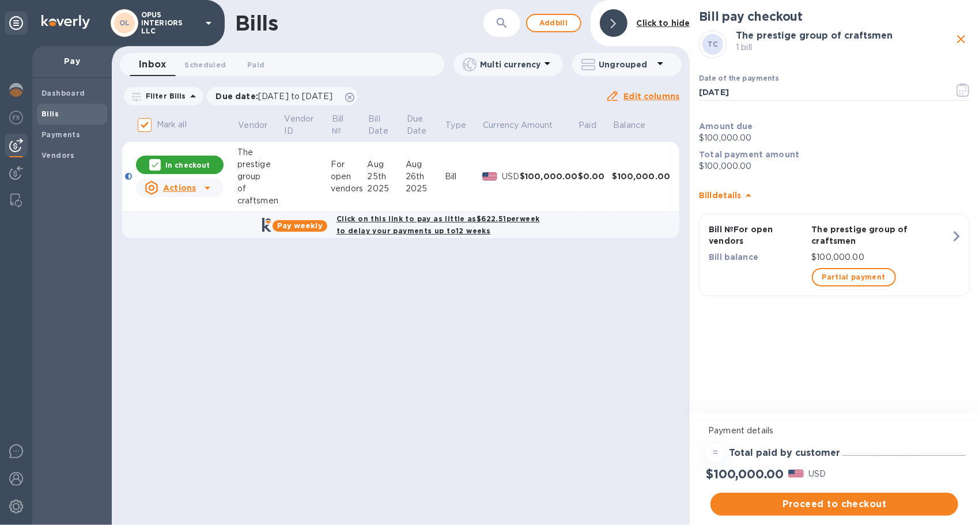
click at [207, 192] on icon at bounding box center [208, 188] width 14 height 14
drag, startPoint x: 509, startPoint y: 441, endPoint x: 492, endPoint y: 422, distance: 25.7
click at [509, 441] on div at bounding box center [489, 262] width 979 height 525
click at [293, 222] on b "Pay weekly" at bounding box center [300, 225] width 46 height 9
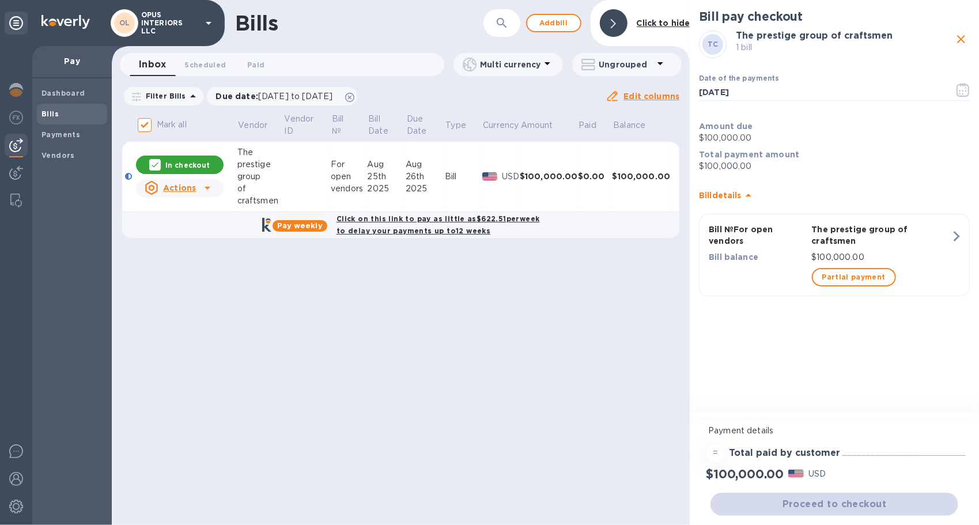
click at [293, 222] on b "Pay weekly" at bounding box center [300, 225] width 46 height 9
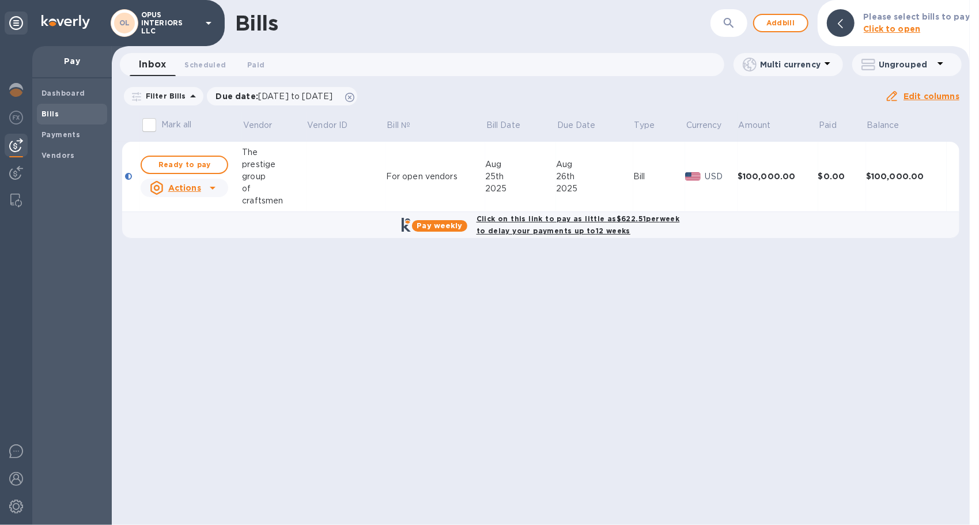
checkbox input "true"
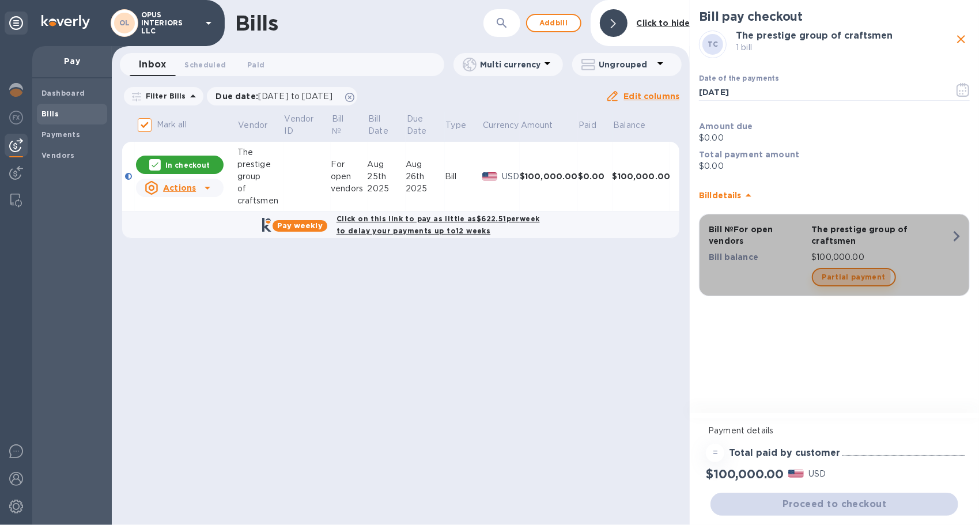
click at [837, 277] on span "Partial payment" at bounding box center [853, 277] width 63 height 14
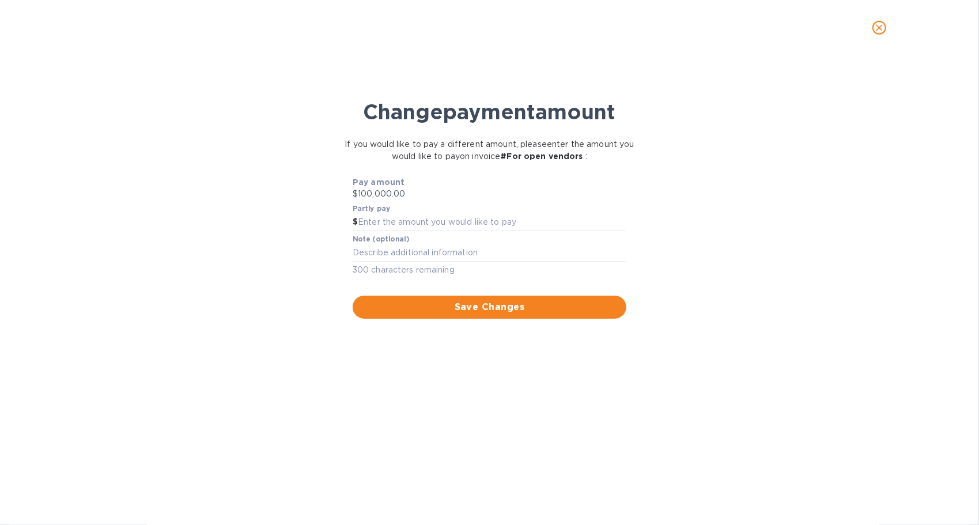
scroll to position [249, 558]
click at [879, 21] on span "close" at bounding box center [879, 28] width 14 height 14
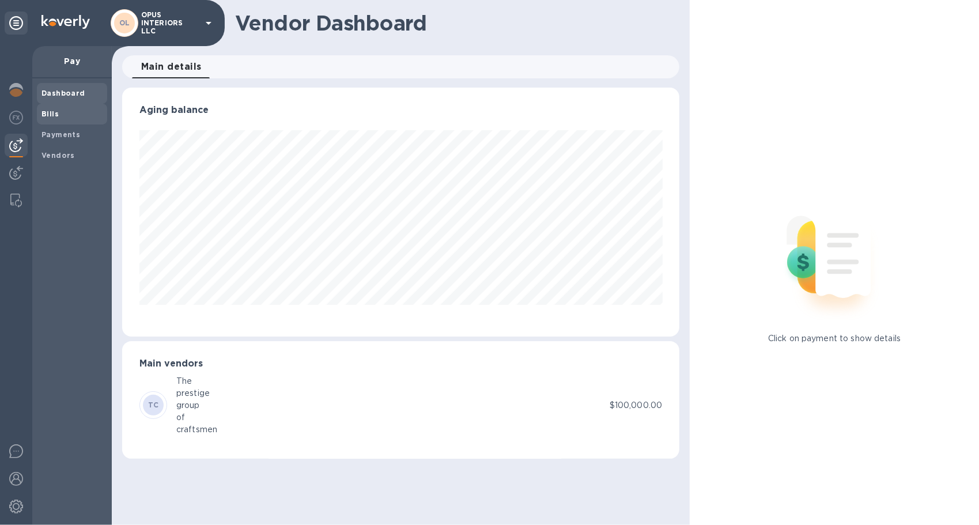
click at [56, 116] on b "Bills" at bounding box center [49, 113] width 17 height 9
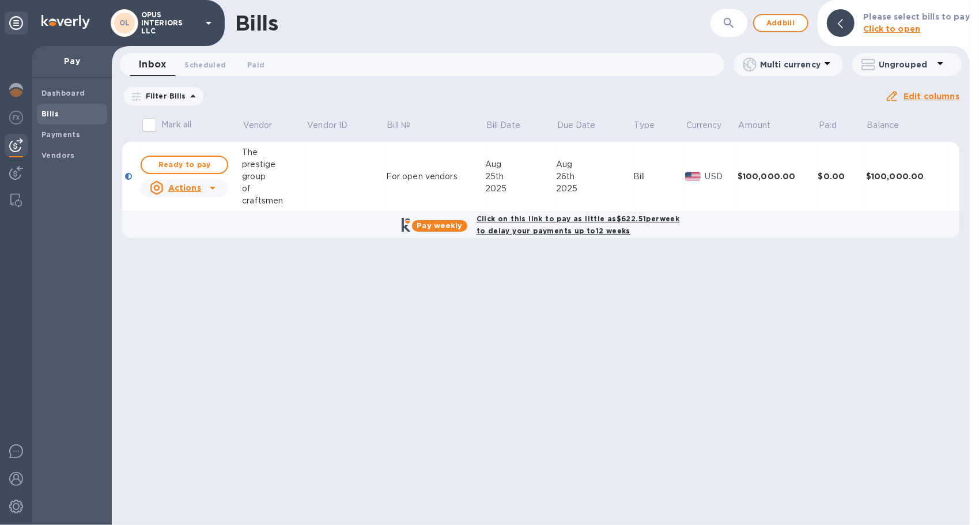
click at [211, 191] on icon at bounding box center [213, 188] width 14 height 14
click at [187, 260] on b "Delete" at bounding box center [187, 262] width 29 height 9
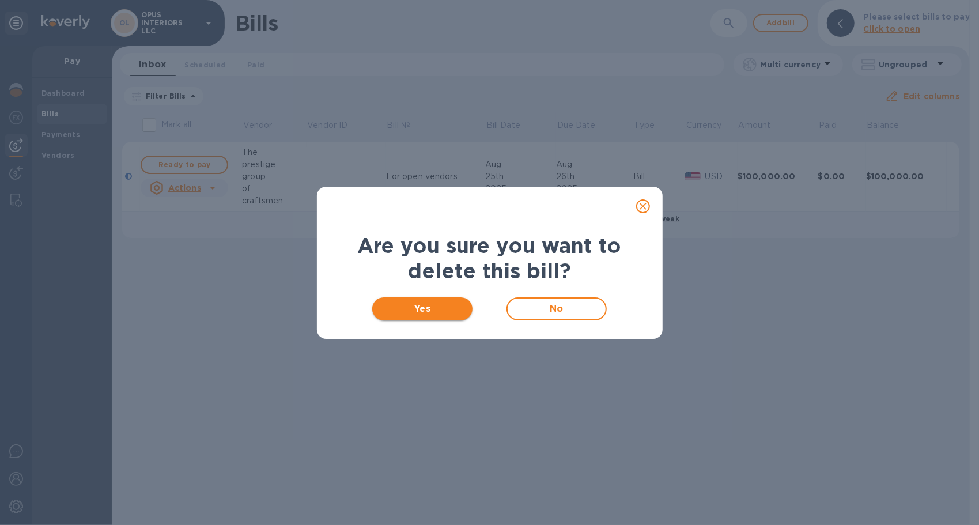
click at [413, 320] on div "Yes No" at bounding box center [490, 308] width 316 height 37
click at [410, 309] on span "Yes" at bounding box center [422, 309] width 82 height 14
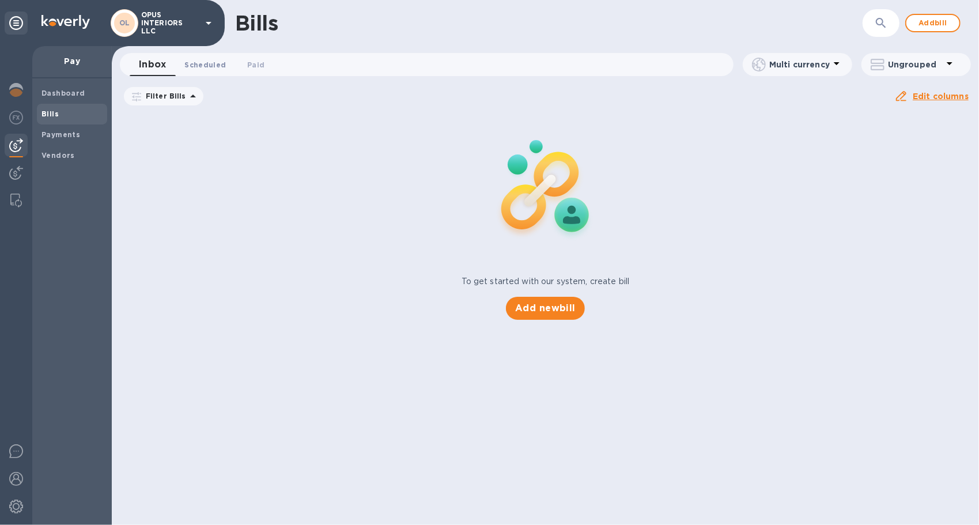
click at [200, 61] on span "Scheduled 0" at bounding box center [204, 65] width 41 height 12
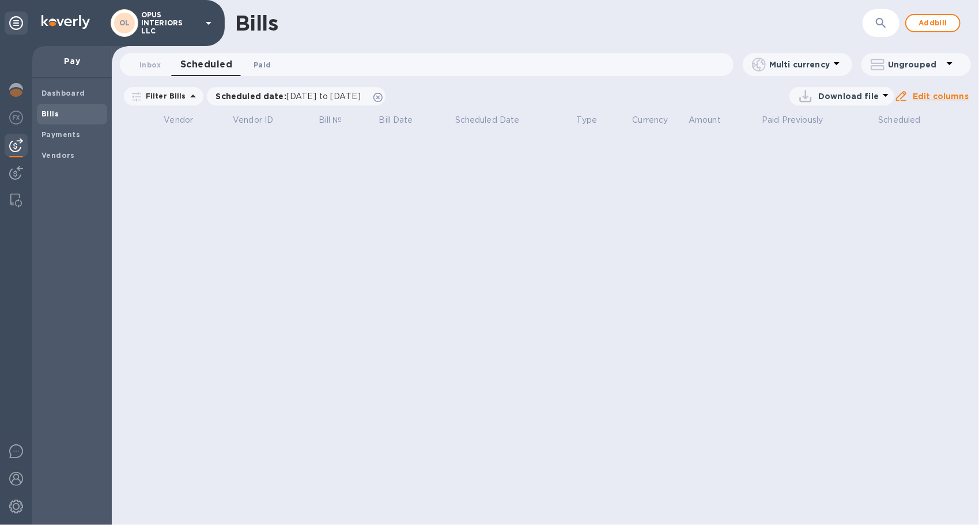
click at [263, 58] on button "Paid 0" at bounding box center [261, 64] width 41 height 23
click at [149, 59] on span "Inbox 0" at bounding box center [150, 65] width 22 height 12
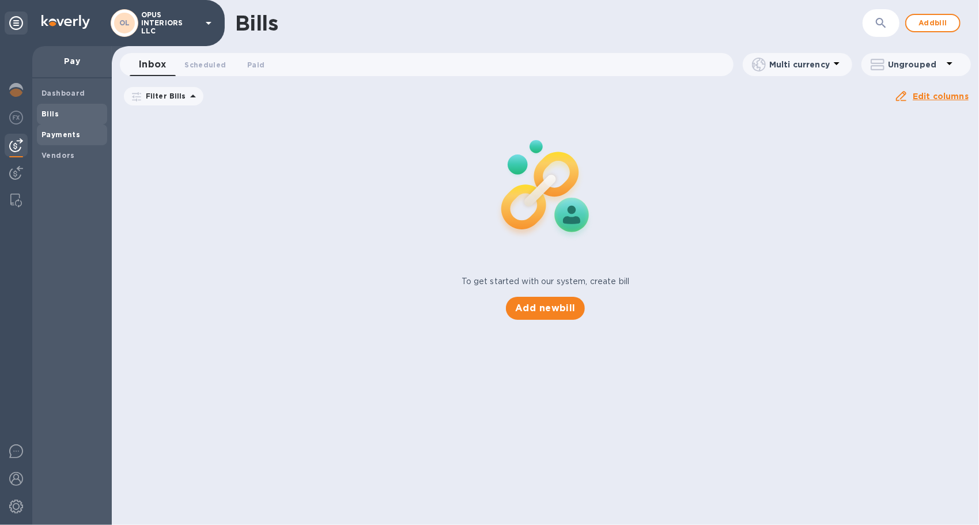
click at [48, 130] on span "Payments" at bounding box center [60, 135] width 39 height 12
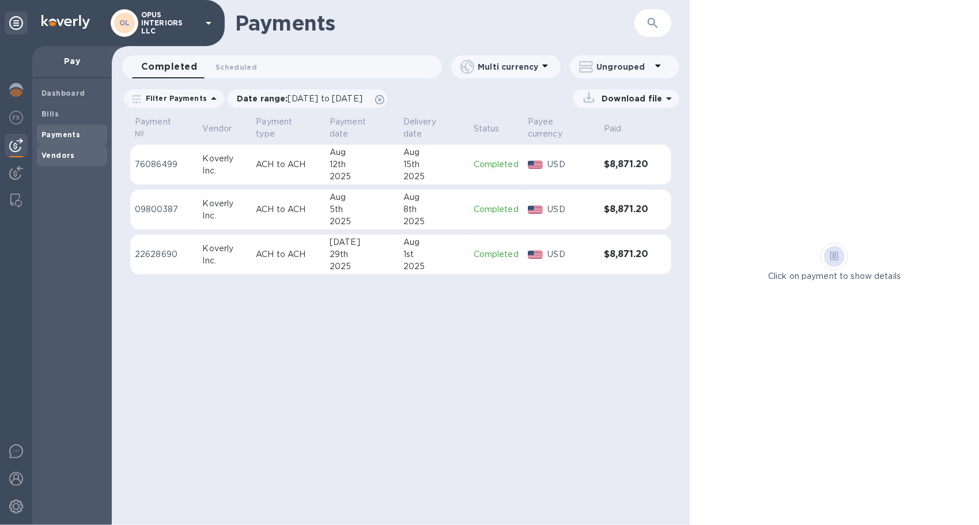
click at [45, 152] on b "Vendors" at bounding box center [57, 155] width 33 height 9
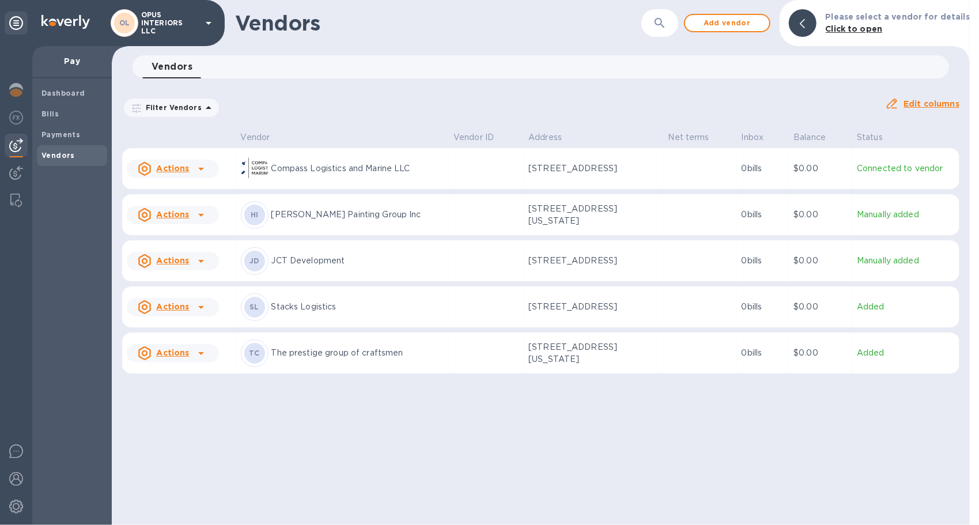
click at [198, 356] on icon at bounding box center [201, 353] width 14 height 14
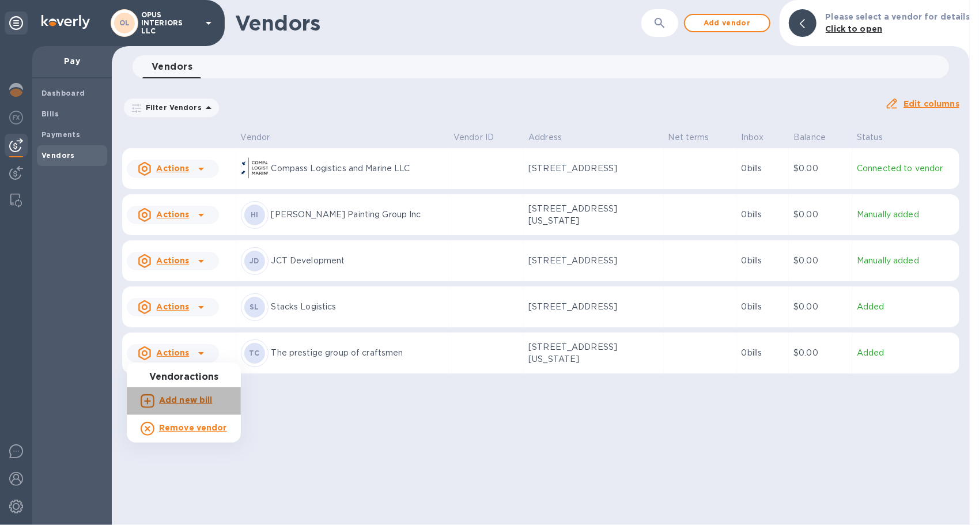
click at [188, 398] on b "Add new bill" at bounding box center [186, 399] width 54 height 9
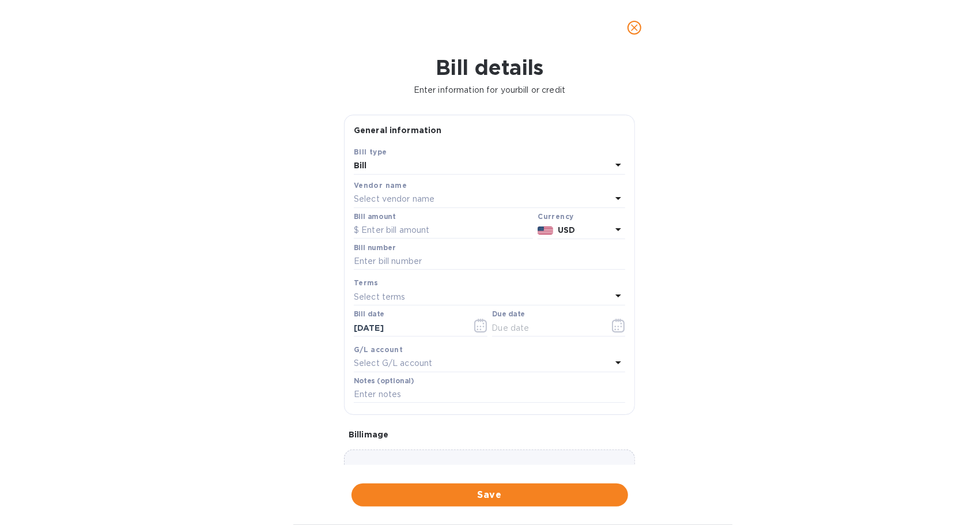
type input "[DATE]"
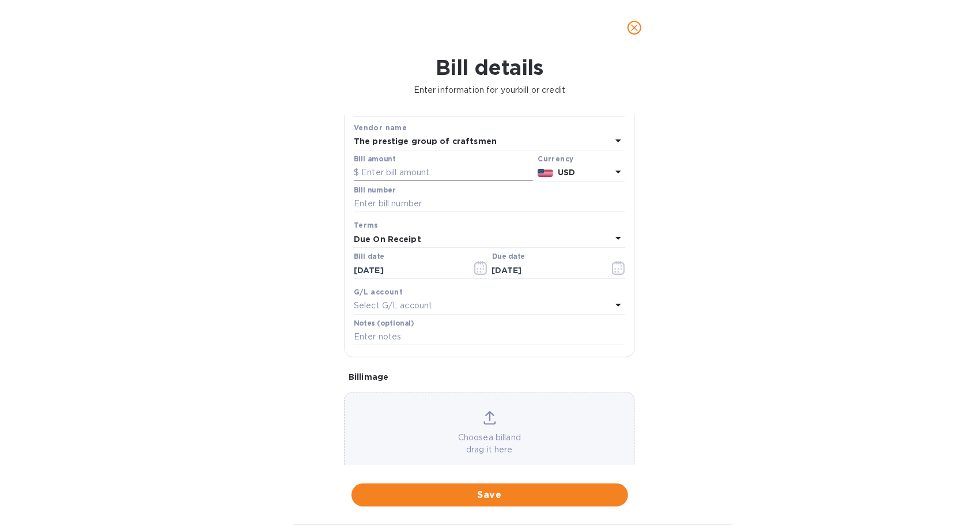
click at [368, 169] on input "text" at bounding box center [443, 172] width 179 height 17
type input "100,000"
click at [808, 263] on div "Bill details Enter information for your bill or credit General information Save…" at bounding box center [489, 290] width 979 height 470
click at [392, 198] on input "text" at bounding box center [489, 203] width 271 height 17
type input "O"
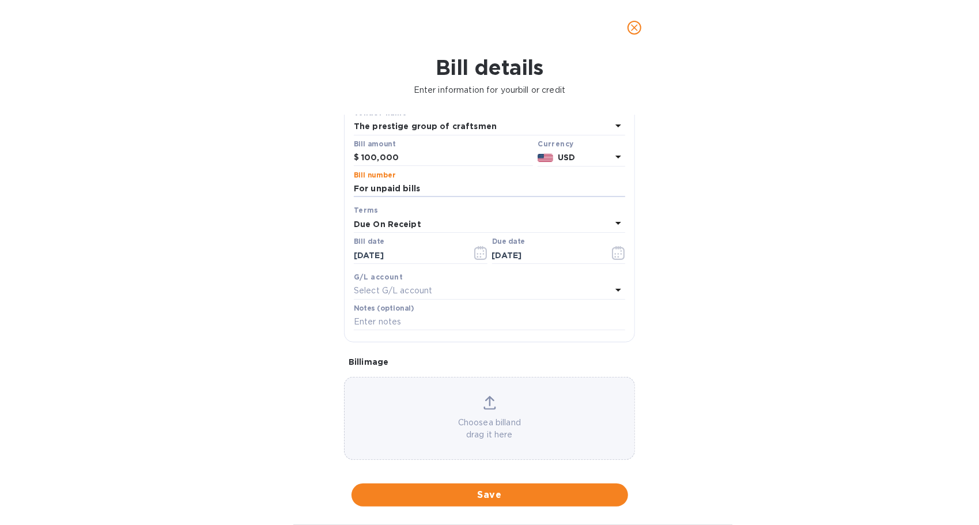
scroll to position [81, 0]
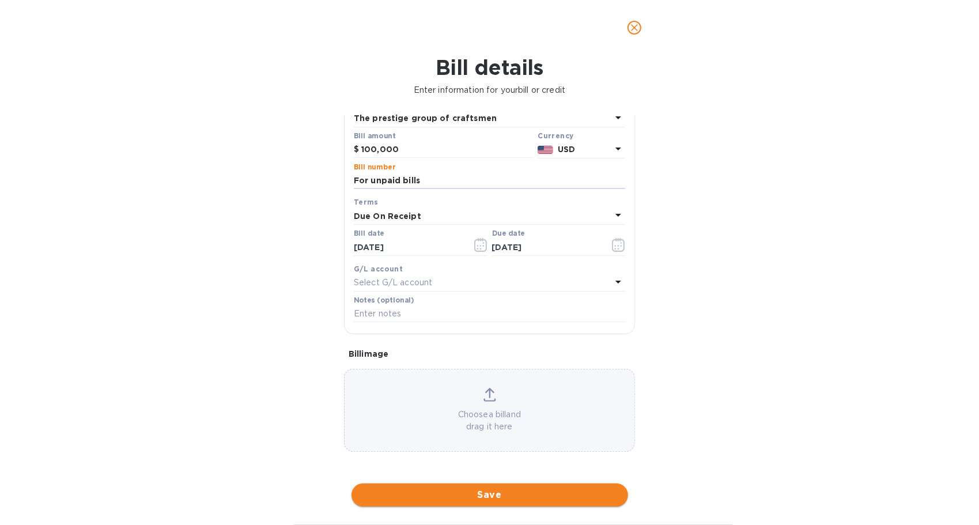
type input "For unpaid bills"
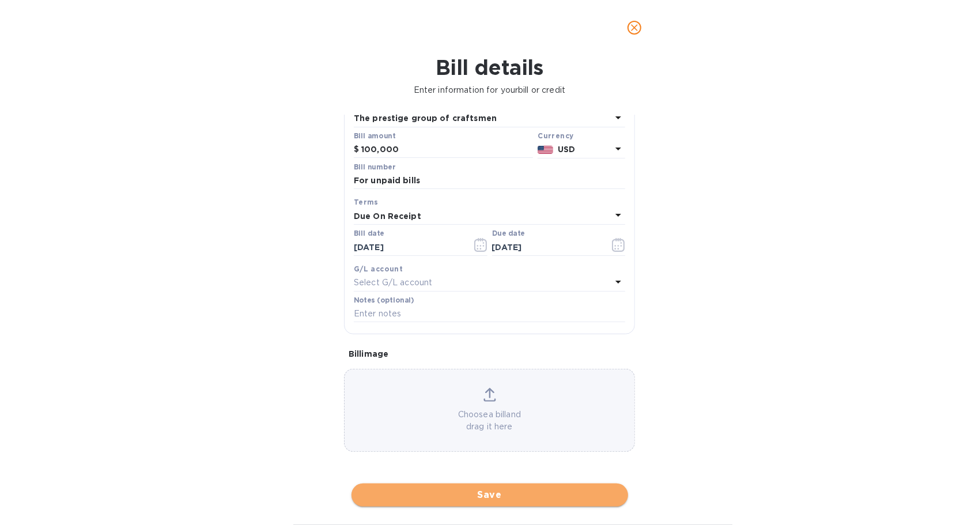
click at [481, 496] on span "Save" at bounding box center [490, 495] width 258 height 14
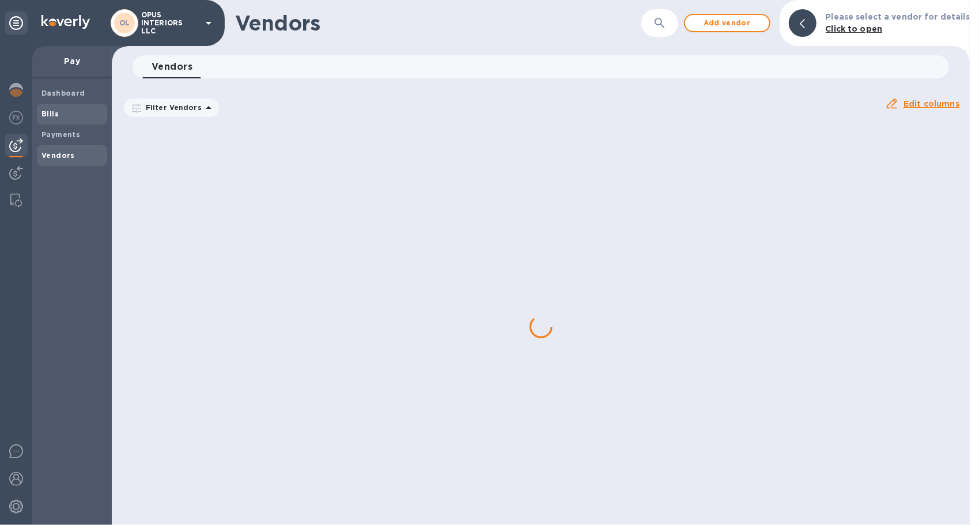
click at [45, 105] on div "Bills" at bounding box center [72, 114] width 70 height 21
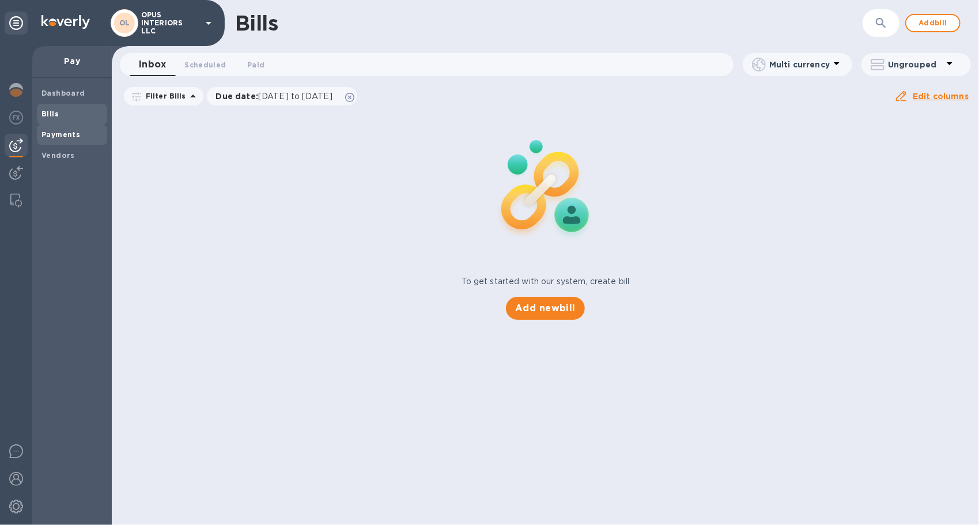
click at [55, 130] on b "Payments" at bounding box center [60, 134] width 39 height 9
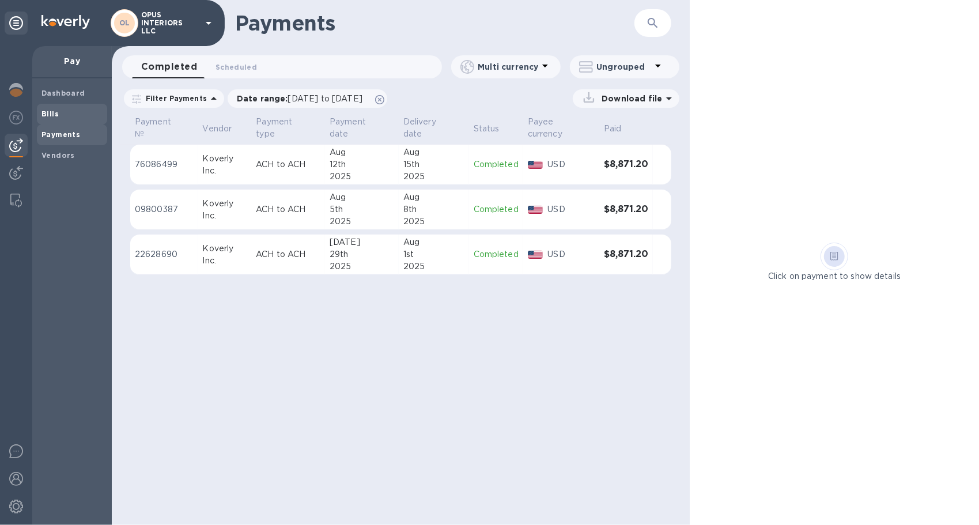
click at [51, 115] on b "Bills" at bounding box center [49, 113] width 17 height 9
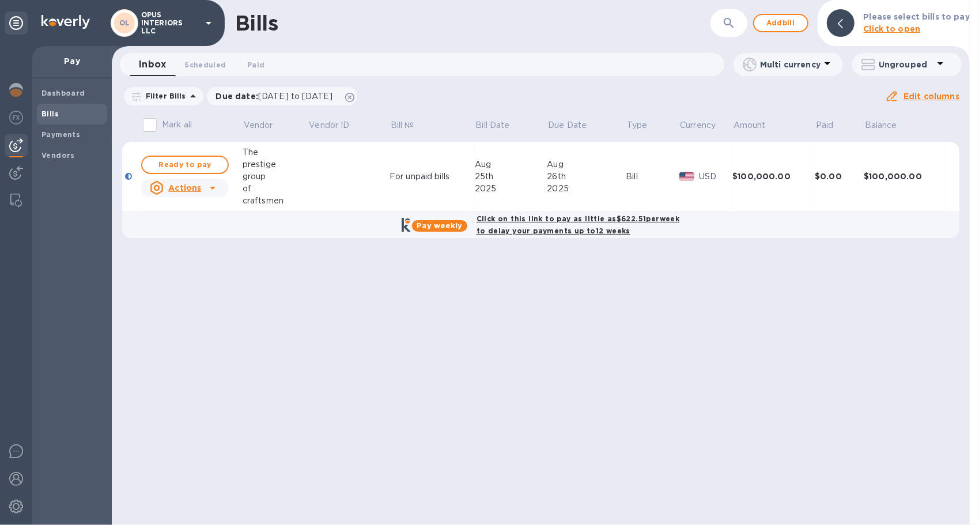
click at [434, 223] on b "Pay weekly" at bounding box center [440, 225] width 46 height 9
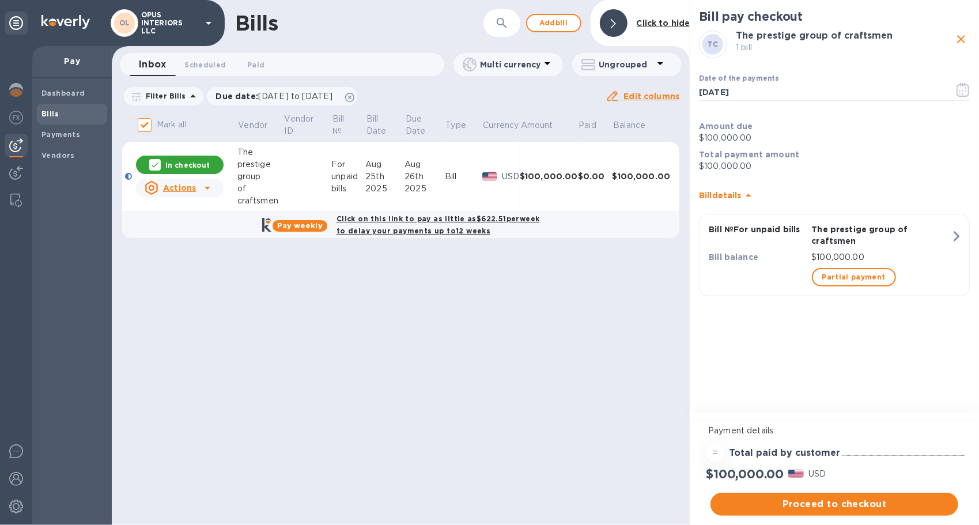
click at [732, 198] on b "Bill details" at bounding box center [720, 195] width 42 height 9
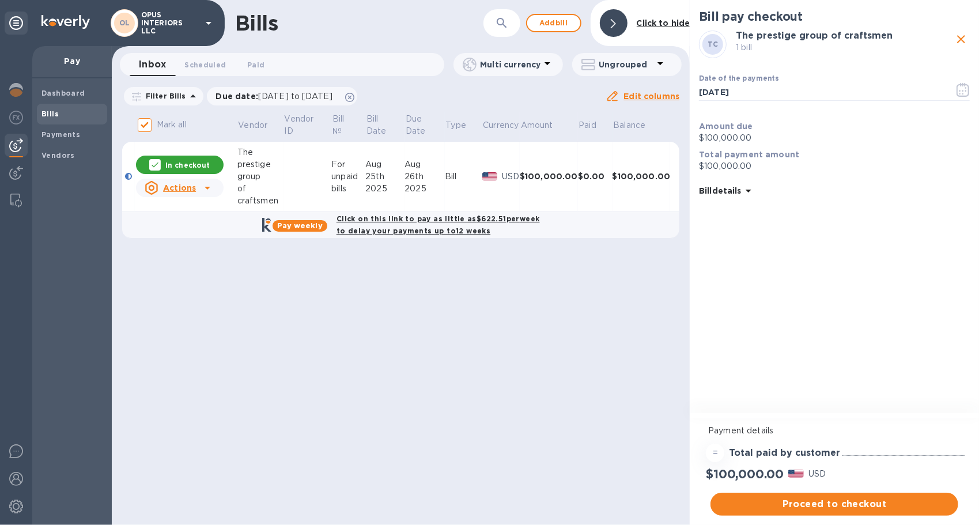
click at [731, 193] on b "Bill details" at bounding box center [720, 190] width 42 height 9
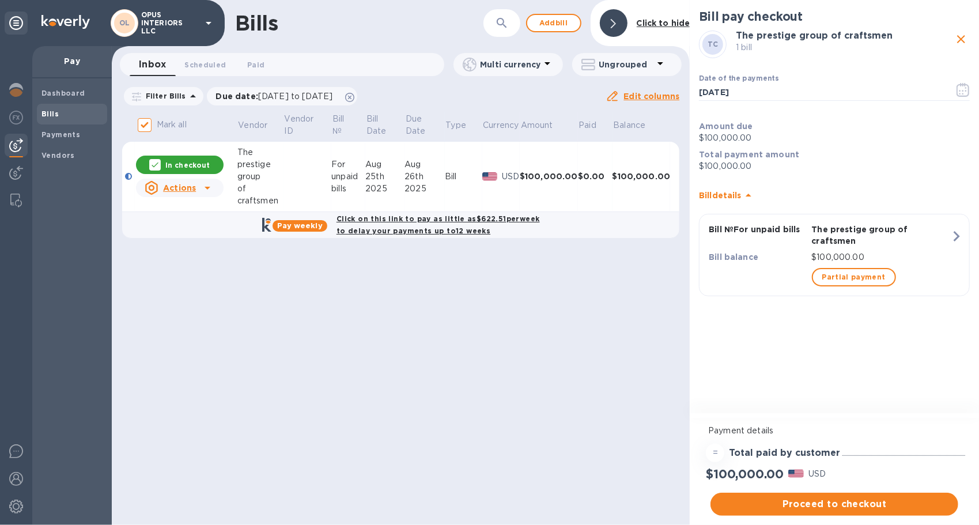
click at [434, 217] on b "Click on this link to pay as little as $622.51 per week to delay your payments …" at bounding box center [438, 224] width 203 height 21
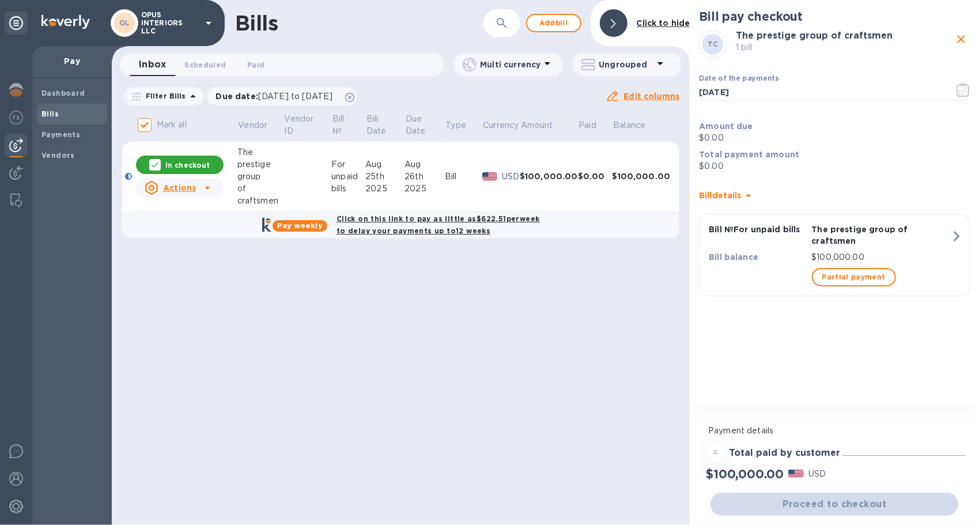
click at [434, 217] on b "Click on this link to pay as little as $622.51 per week to delay your payments …" at bounding box center [438, 224] width 203 height 21
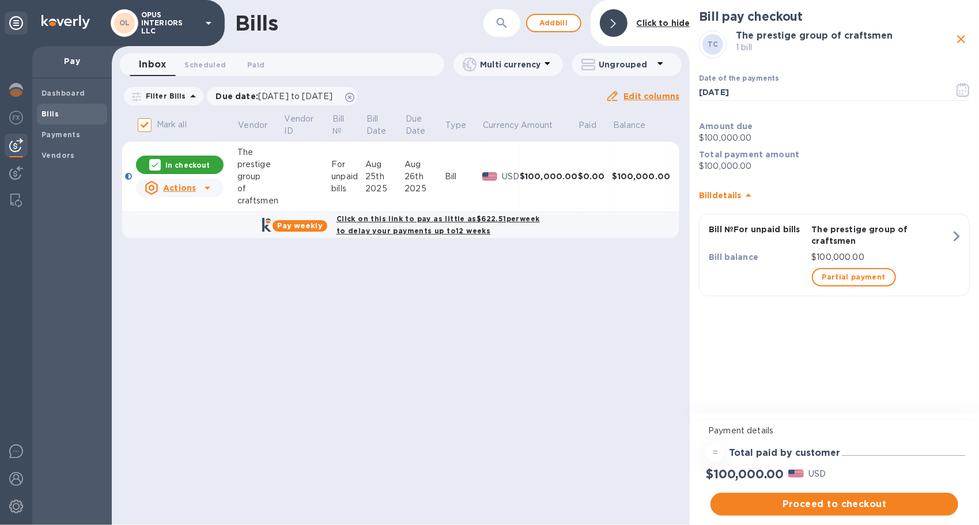
click at [434, 217] on b "Click on this link to pay as little as $622.51 per week to delay your payments …" at bounding box center [438, 224] width 203 height 21
click at [309, 225] on b "Pay weekly" at bounding box center [300, 225] width 46 height 9
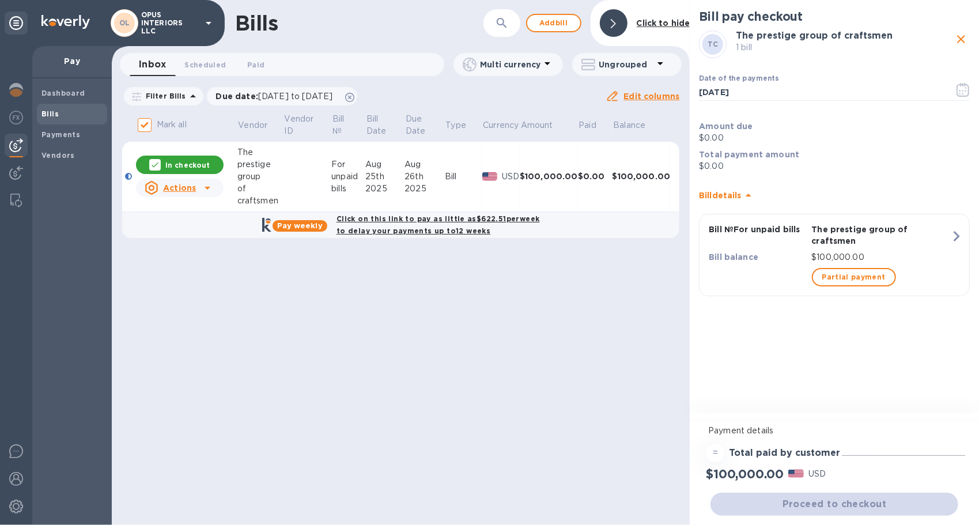
click at [309, 225] on b "Pay weekly" at bounding box center [300, 225] width 46 height 9
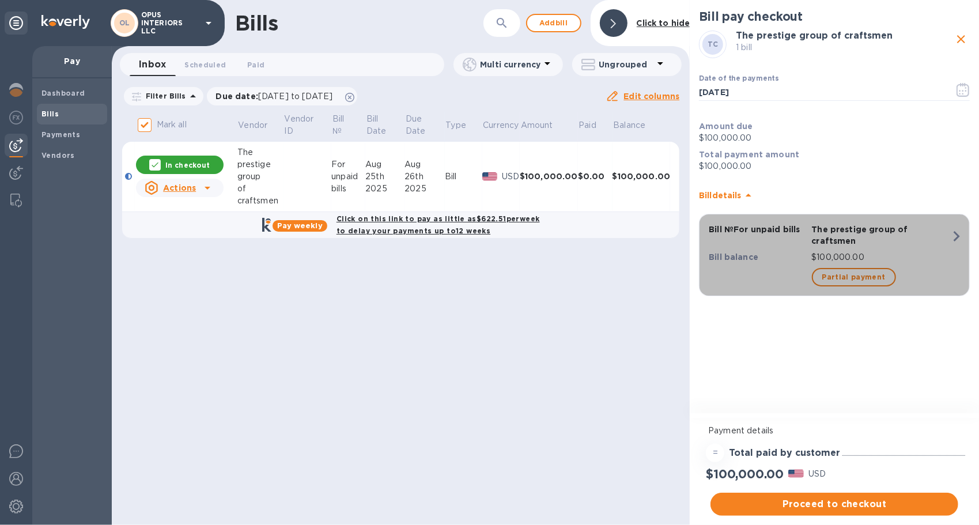
click at [955, 242] on icon "button" at bounding box center [956, 236] width 21 height 21
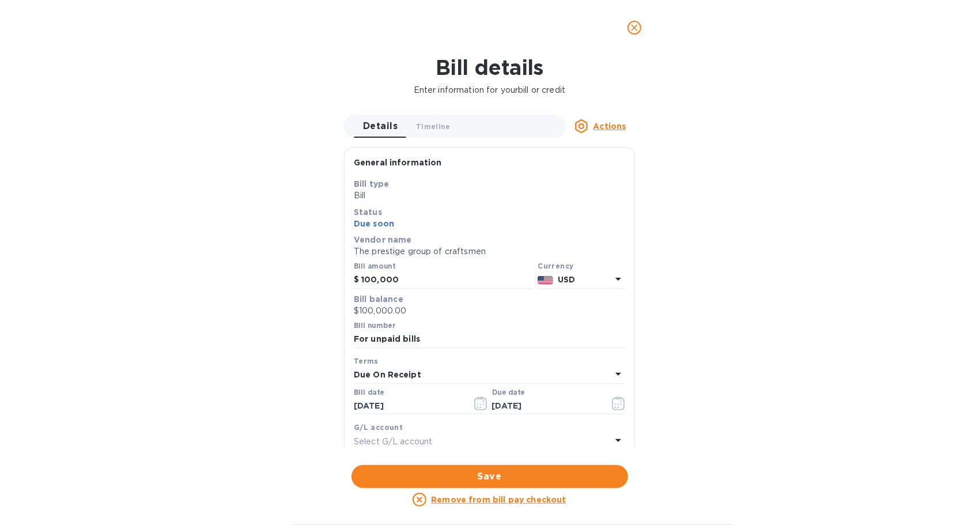
click at [614, 123] on u "Actions" at bounding box center [609, 126] width 33 height 9
click at [614, 123] on div at bounding box center [489, 262] width 979 height 525
click at [428, 123] on span "Timeline 0" at bounding box center [433, 126] width 35 height 12
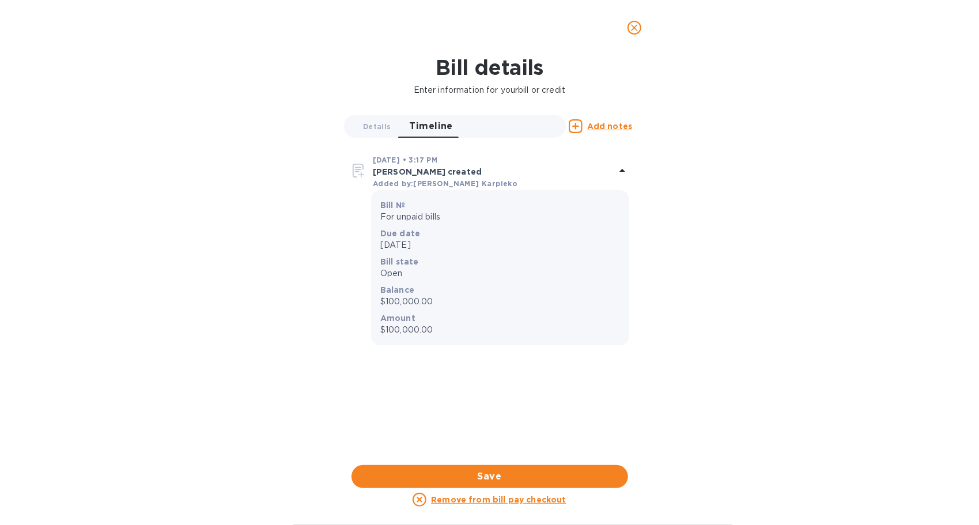
click at [627, 30] on span "close" at bounding box center [634, 28] width 14 height 14
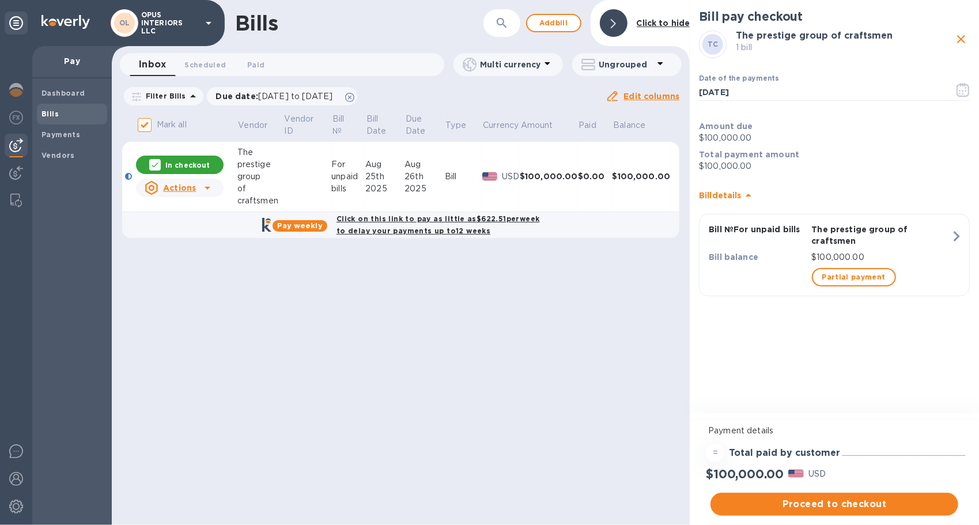
click at [304, 221] on b "Pay weekly" at bounding box center [300, 225] width 46 height 9
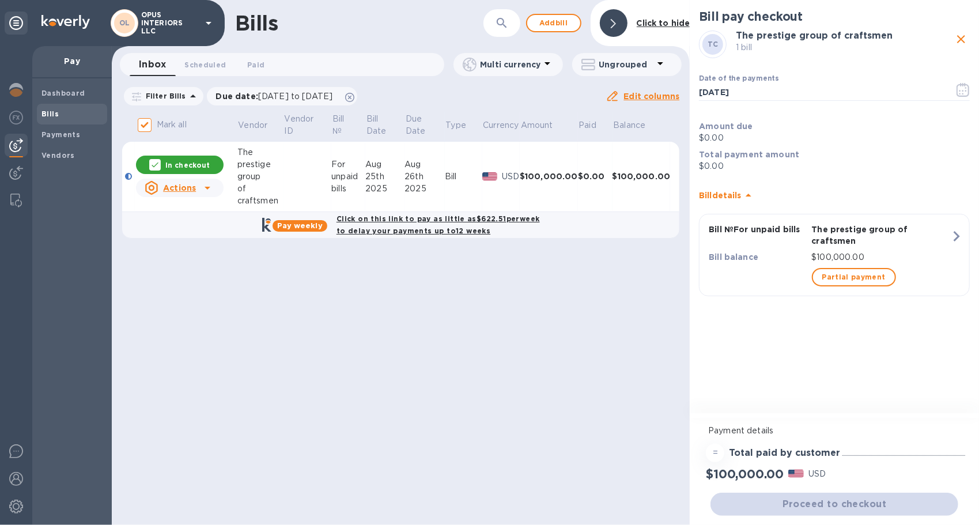
click at [304, 221] on b "Pay weekly" at bounding box center [300, 225] width 46 height 9
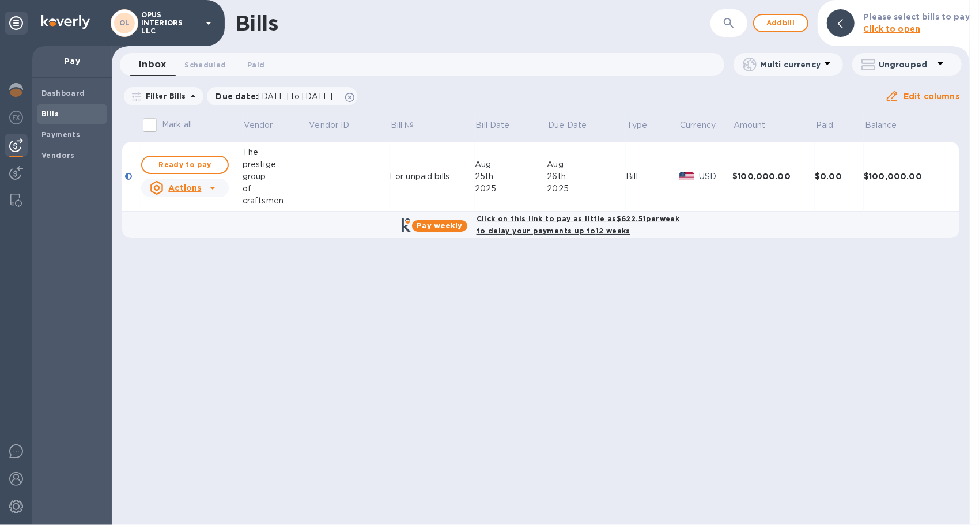
checkbox input "true"
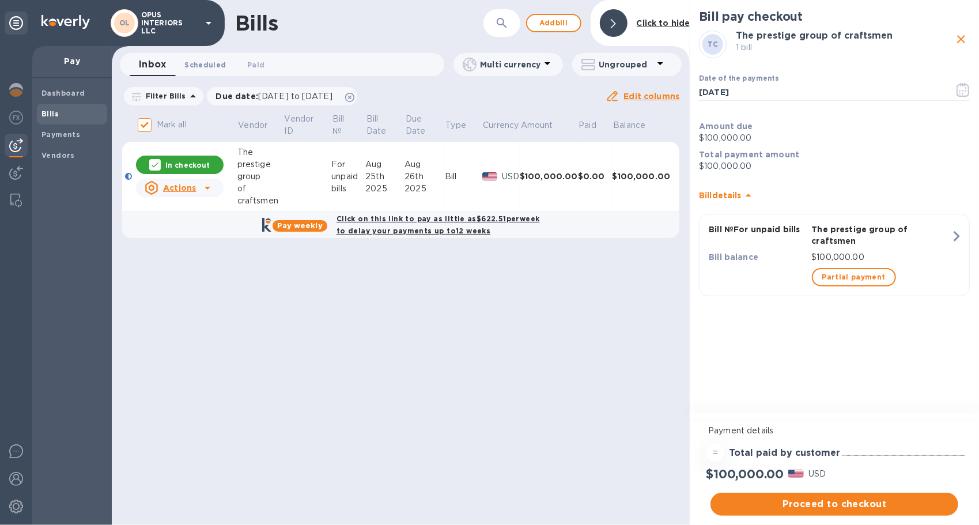
click at [200, 58] on button "Scheduled 0" at bounding box center [205, 64] width 60 height 23
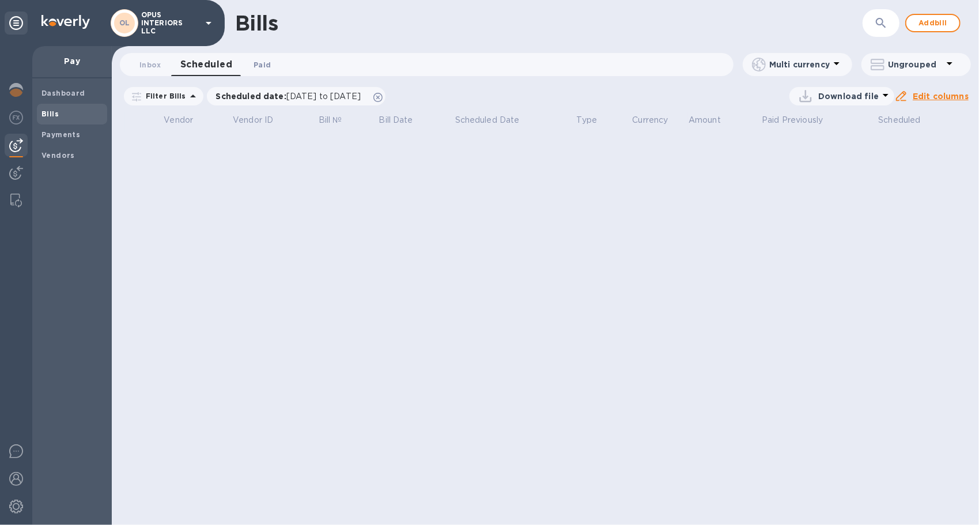
click at [263, 63] on span "Paid 0" at bounding box center [262, 65] width 17 height 12
click at [209, 60] on span "Scheduled 0" at bounding box center [200, 65] width 41 height 12
click at [158, 44] on div "OL OPUS INTERIORS LLC" at bounding box center [112, 23] width 225 height 46
click at [152, 53] on button "Inbox 0" at bounding box center [150, 64] width 41 height 23
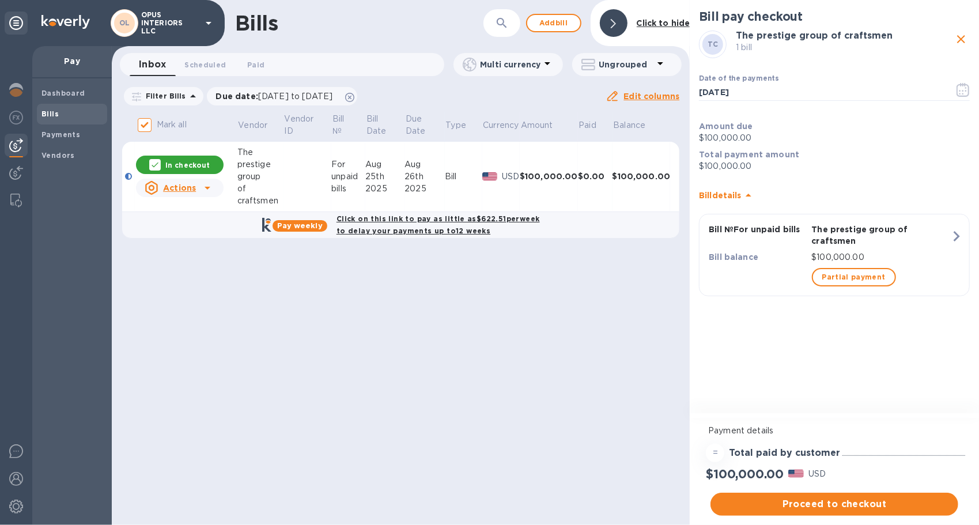
click at [418, 224] on div "Click on this link to pay as little as $622.51 per week to delay your payments …" at bounding box center [438, 224] width 208 height 29
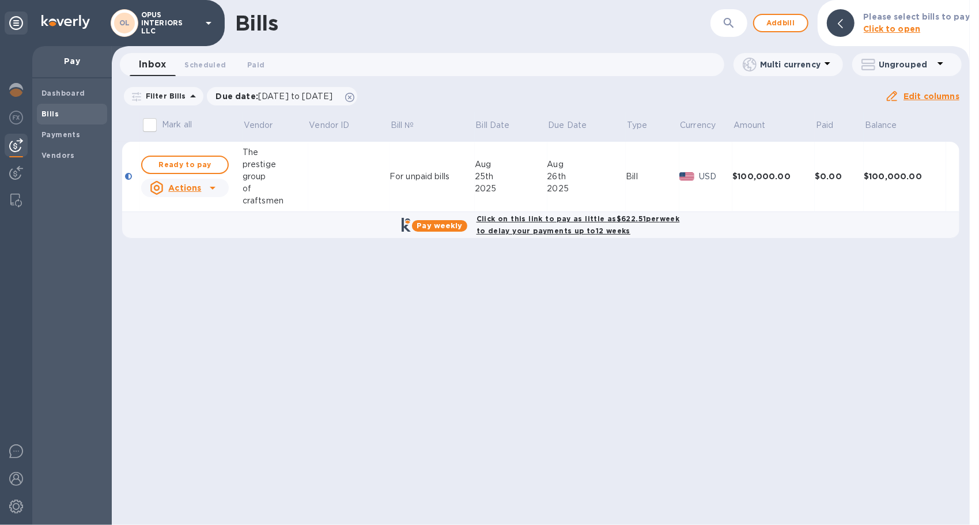
checkbox input "true"
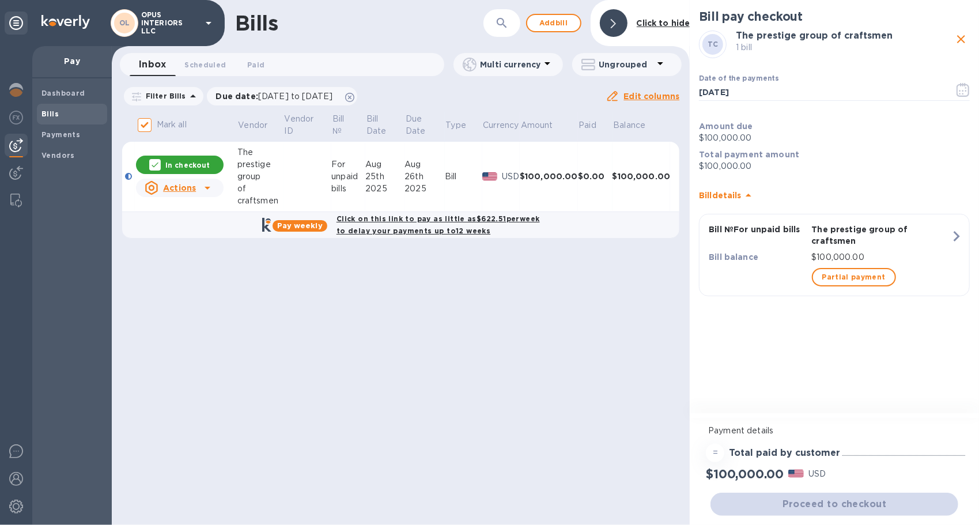
click at [203, 187] on icon at bounding box center [208, 188] width 14 height 14
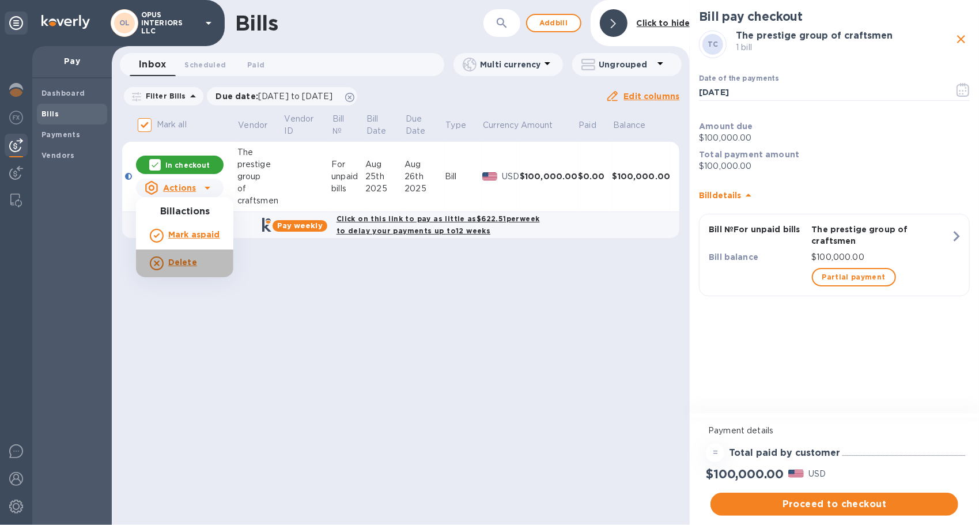
click at [187, 262] on b "Delete" at bounding box center [182, 262] width 29 height 9
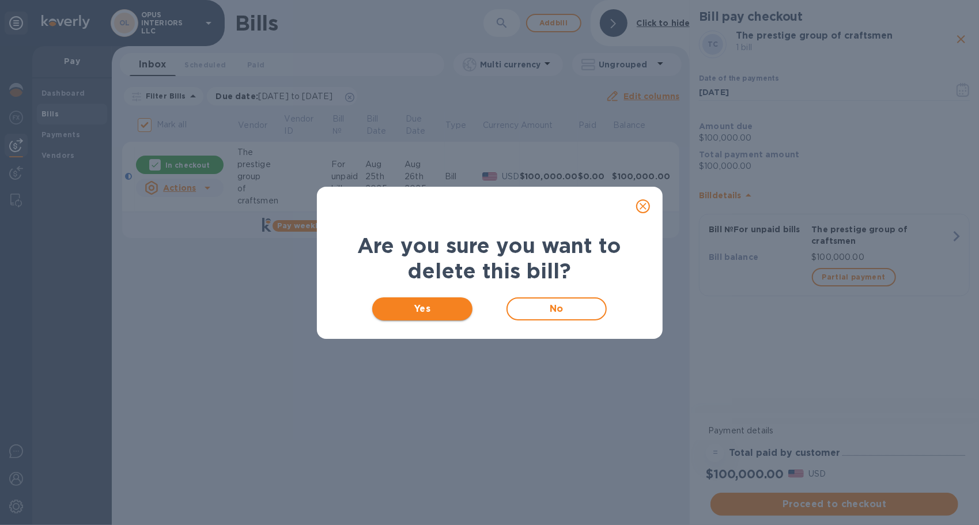
click at [419, 308] on span "Yes" at bounding box center [422, 309] width 82 height 14
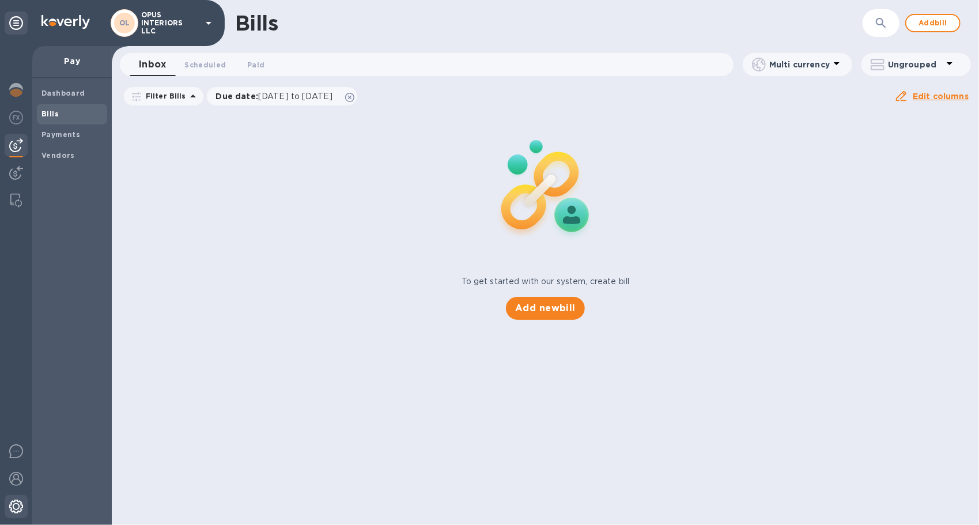
click at [13, 512] on img at bounding box center [16, 507] width 14 height 14
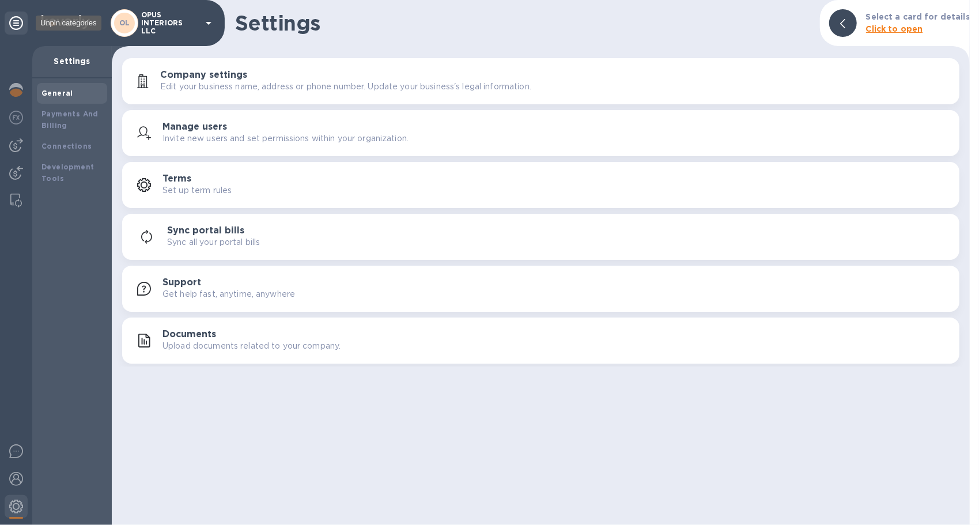
click at [21, 19] on icon at bounding box center [16, 23] width 14 height 14
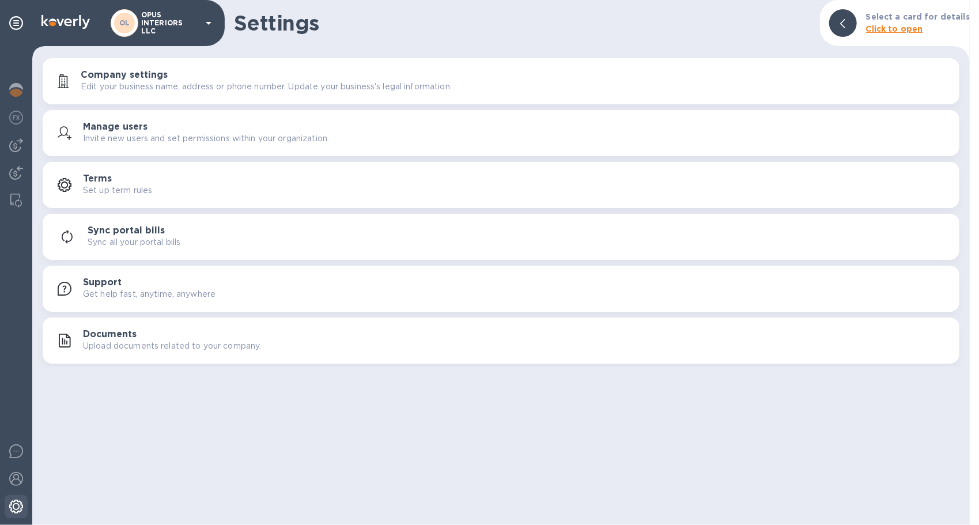
click at [8, 497] on div at bounding box center [16, 507] width 23 height 25
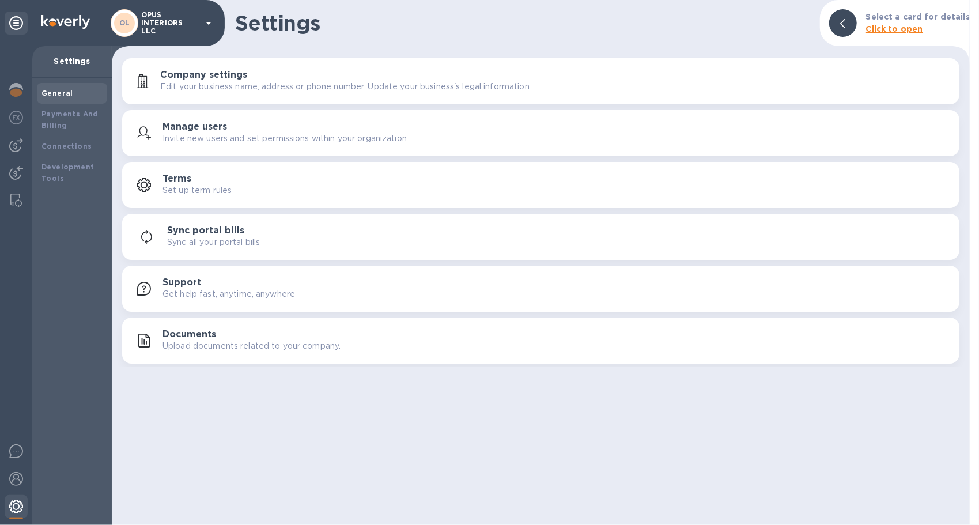
click at [13, 507] on img at bounding box center [16, 507] width 14 height 14
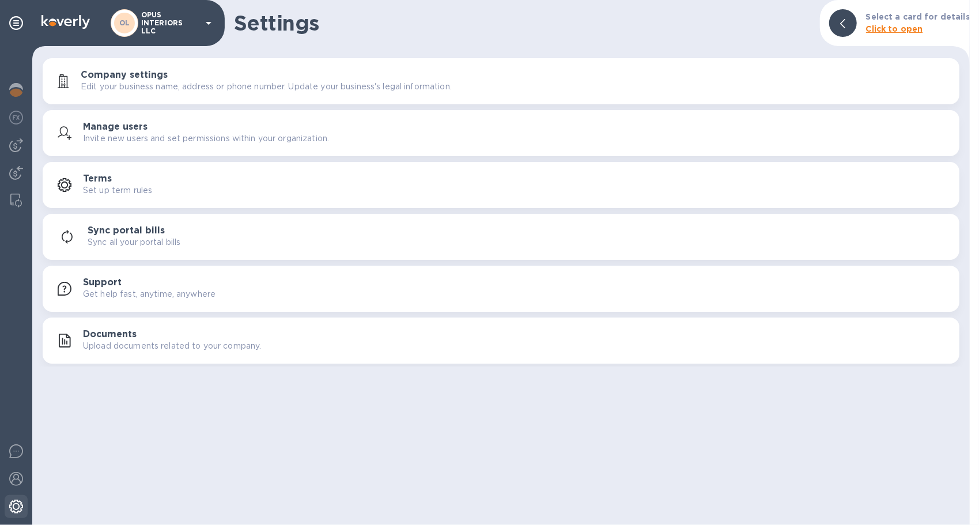
click at [13, 507] on img at bounding box center [16, 507] width 14 height 14
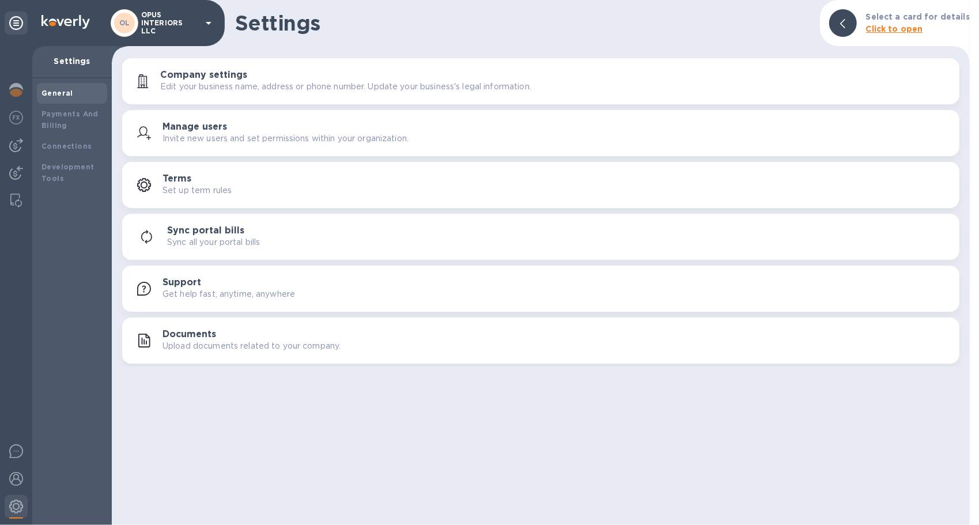
click at [191, 23] on p "OPUS INTERIORS LLC" at bounding box center [170, 23] width 58 height 24
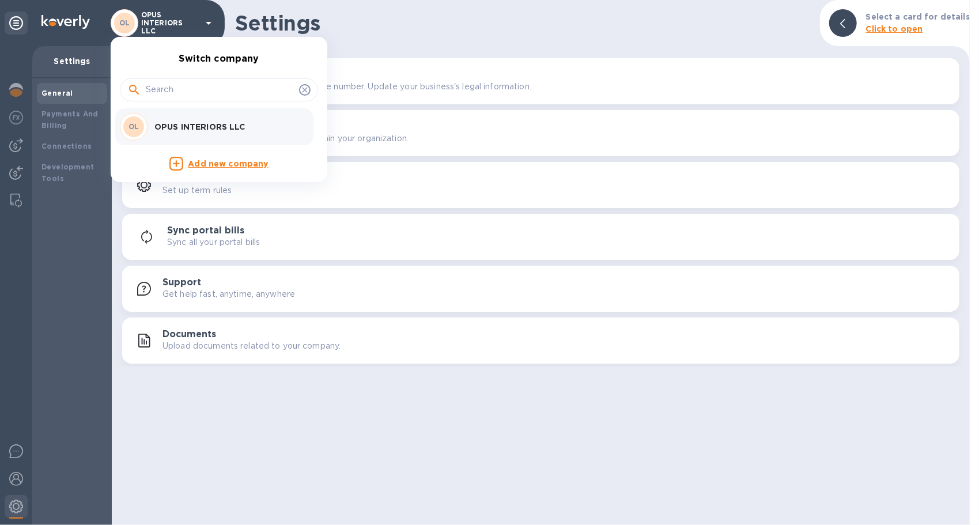
click at [22, 505] on div at bounding box center [489, 262] width 979 height 525
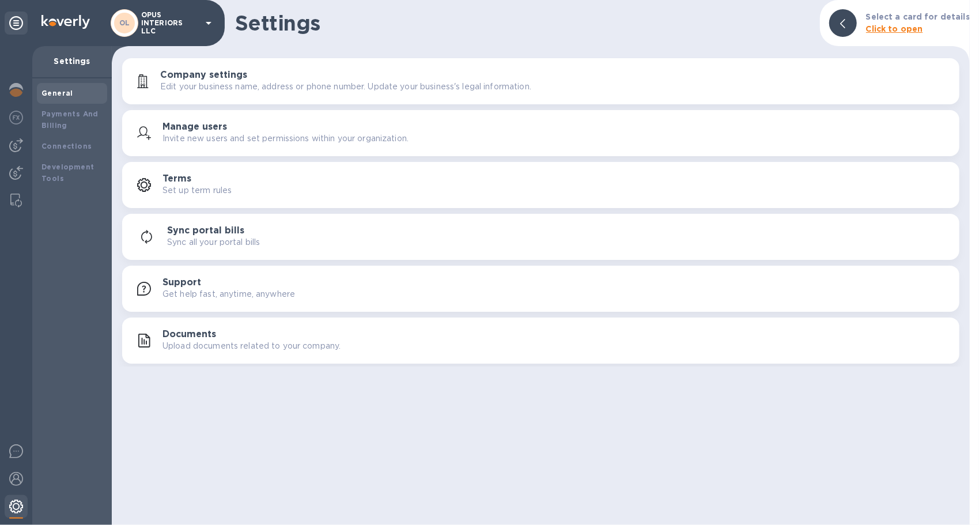
click at [18, 505] on img at bounding box center [16, 507] width 14 height 14
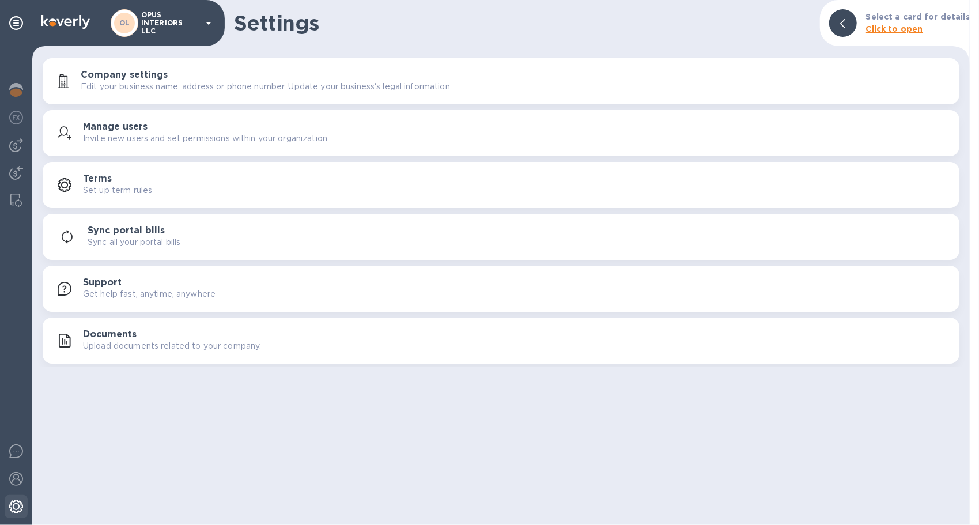
click at [17, 505] on img at bounding box center [16, 507] width 14 height 14
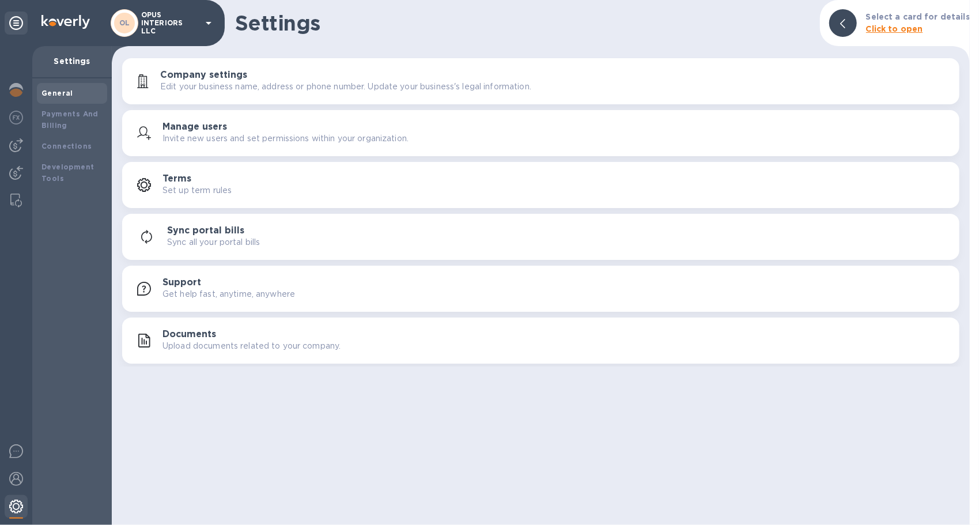
click at [17, 505] on img at bounding box center [16, 507] width 14 height 14
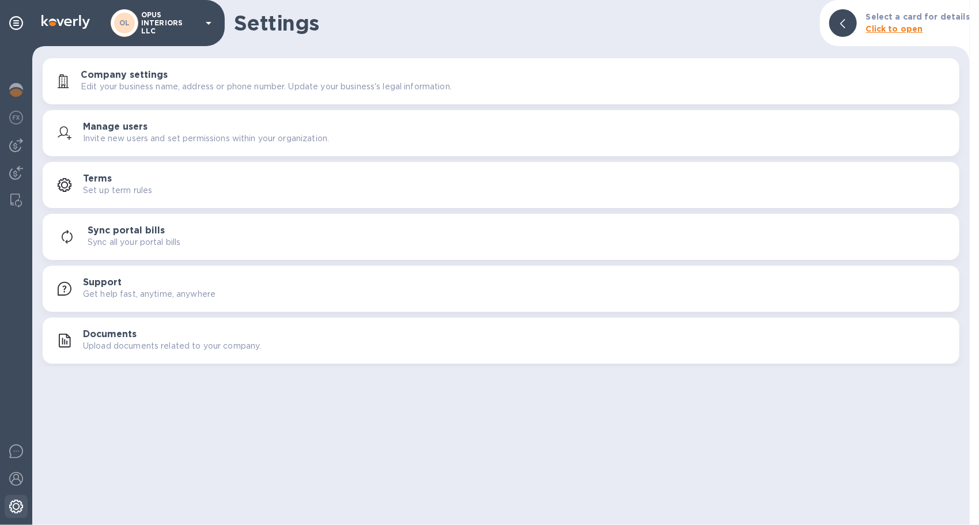
click at [17, 505] on img at bounding box center [16, 507] width 14 height 14
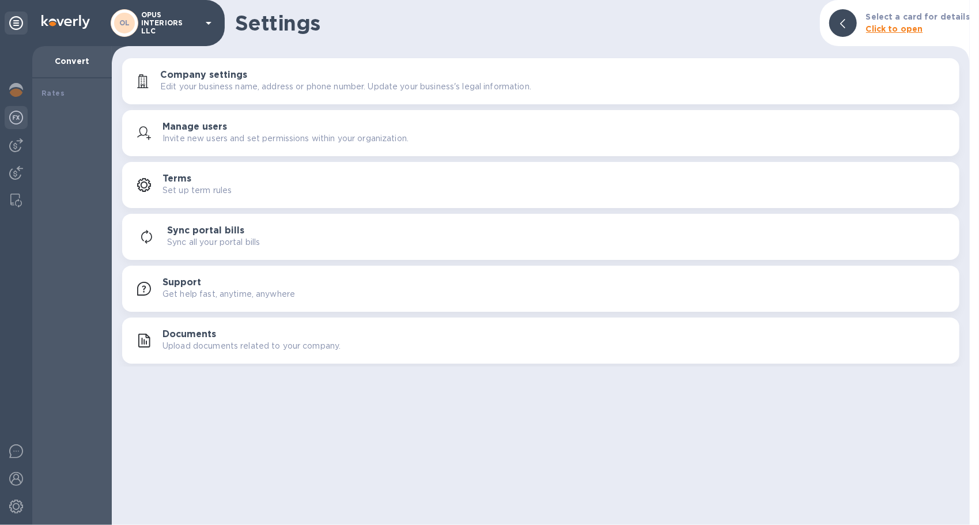
click at [13, 116] on img at bounding box center [16, 118] width 14 height 14
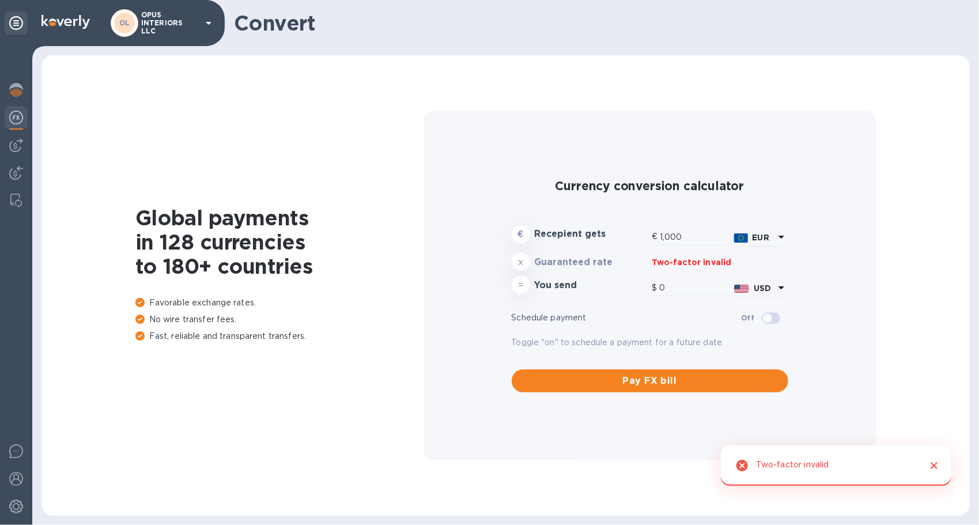
click at [19, 20] on icon at bounding box center [16, 23] width 14 height 14
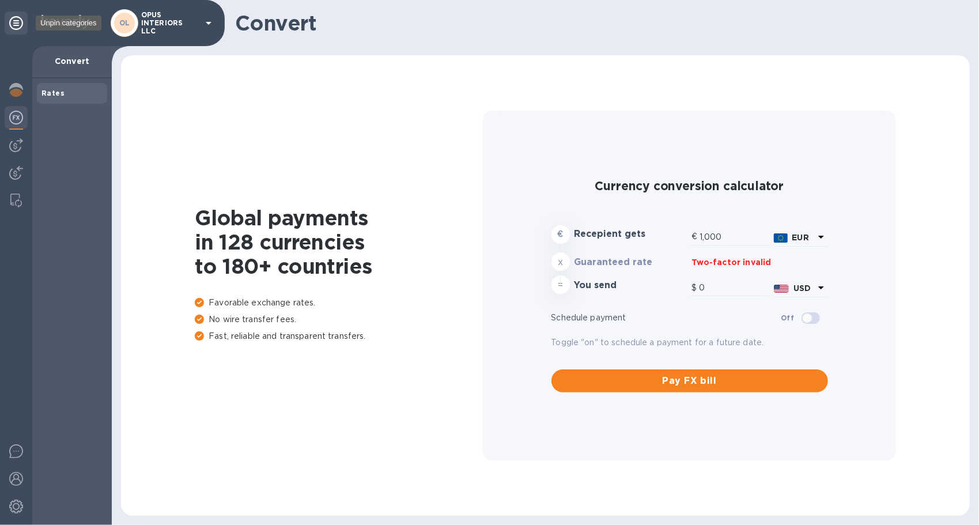
click at [19, 20] on icon at bounding box center [16, 23] width 14 height 14
click at [6, 83] on div at bounding box center [16, 90] width 23 height 25
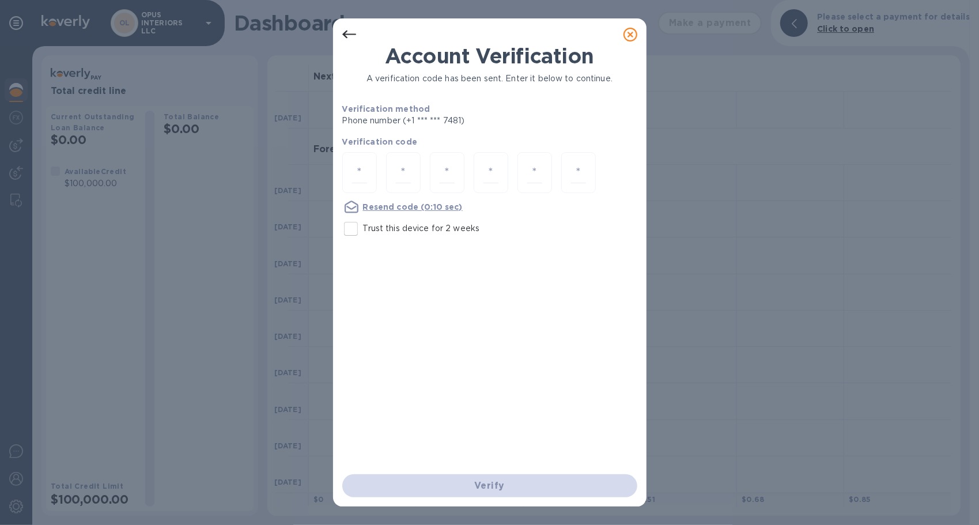
click at [629, 33] on icon at bounding box center [630, 35] width 14 height 14
